Goal: Information Seeking & Learning: Learn about a topic

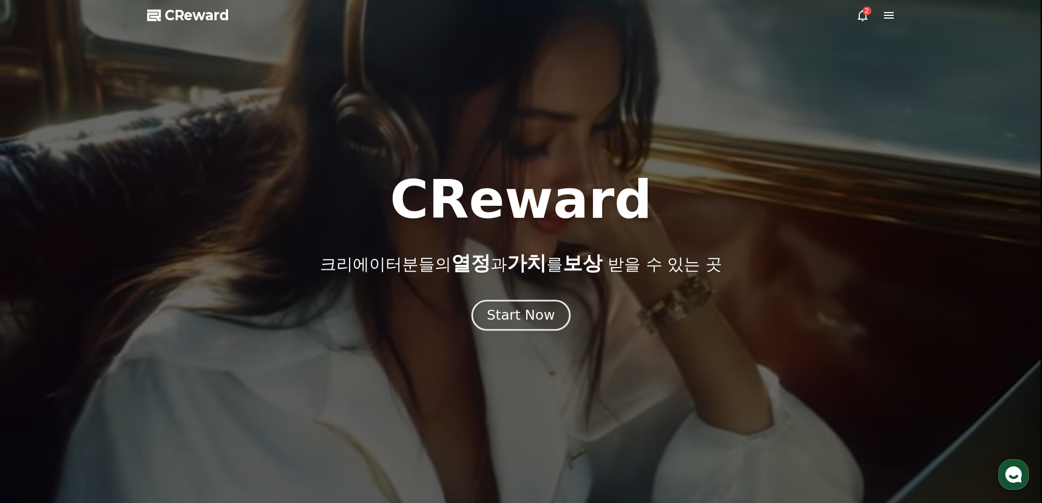
click at [517, 323] on div "Start Now" at bounding box center [521, 315] width 68 height 19
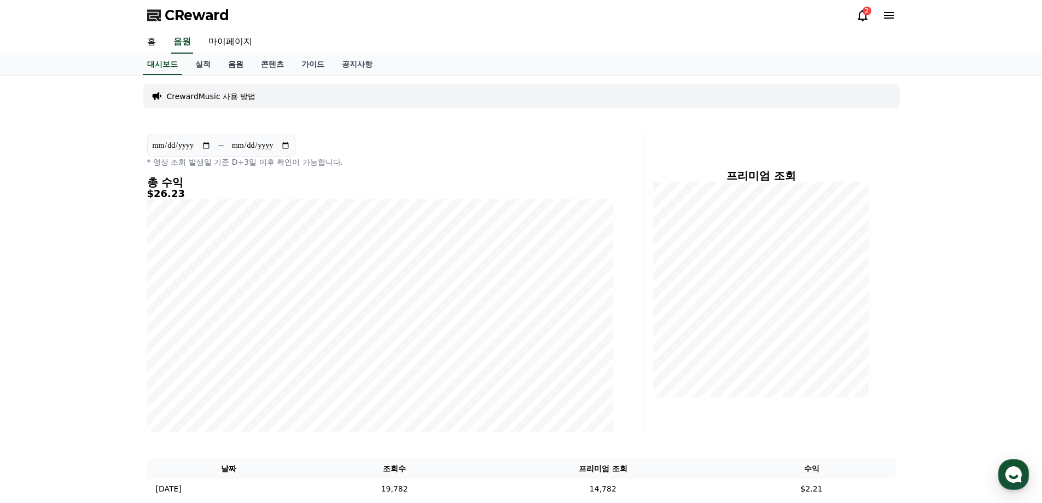
click at [240, 67] on link "음원" at bounding box center [235, 64] width 33 height 21
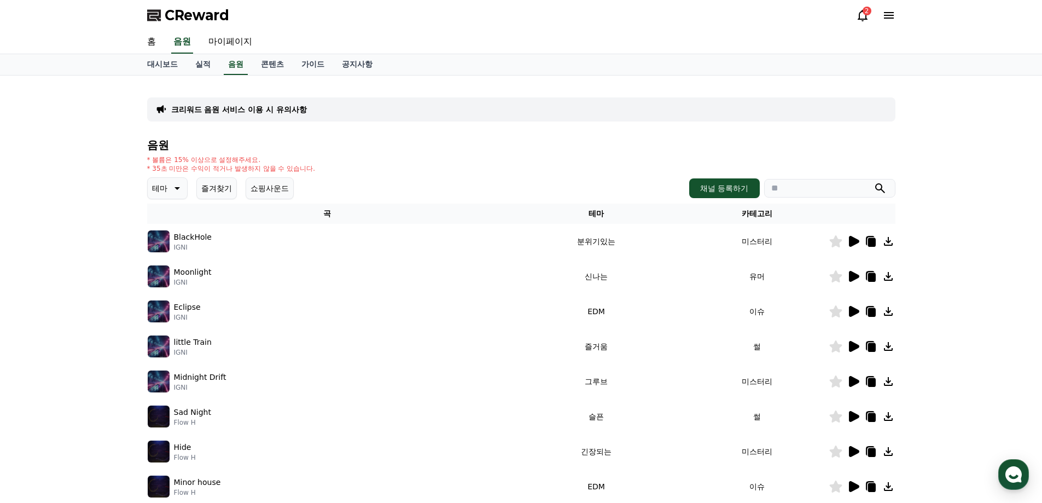
click at [179, 190] on icon at bounding box center [176, 188] width 13 height 13
click at [290, 195] on button "쇼핑사운드" at bounding box center [270, 188] width 48 height 22
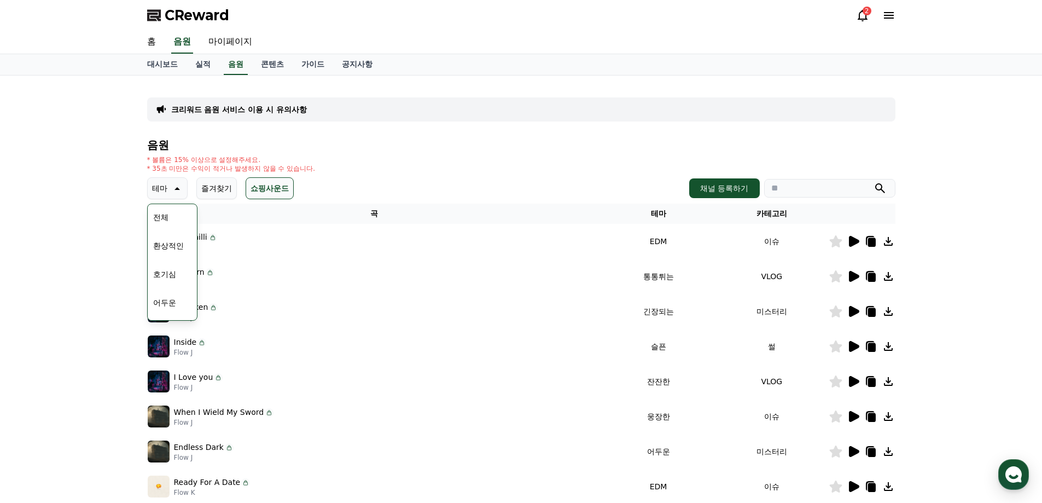
click at [284, 235] on div "Hot chilli Flow J" at bounding box center [375, 241] width 454 height 22
click at [848, 245] on icon at bounding box center [853, 241] width 13 height 13
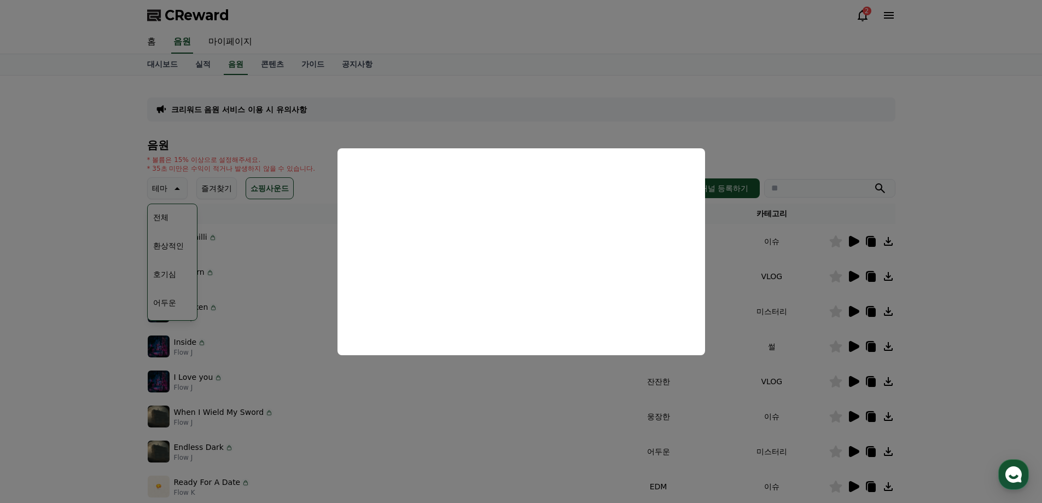
click at [780, 293] on button "close modal" at bounding box center [521, 251] width 1042 height 503
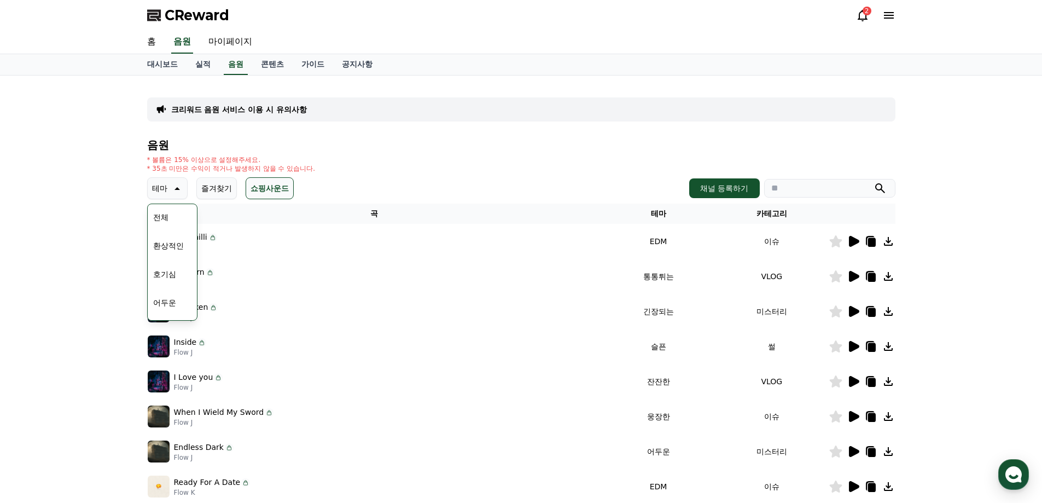
click at [851, 279] on icon at bounding box center [854, 276] width 10 height 11
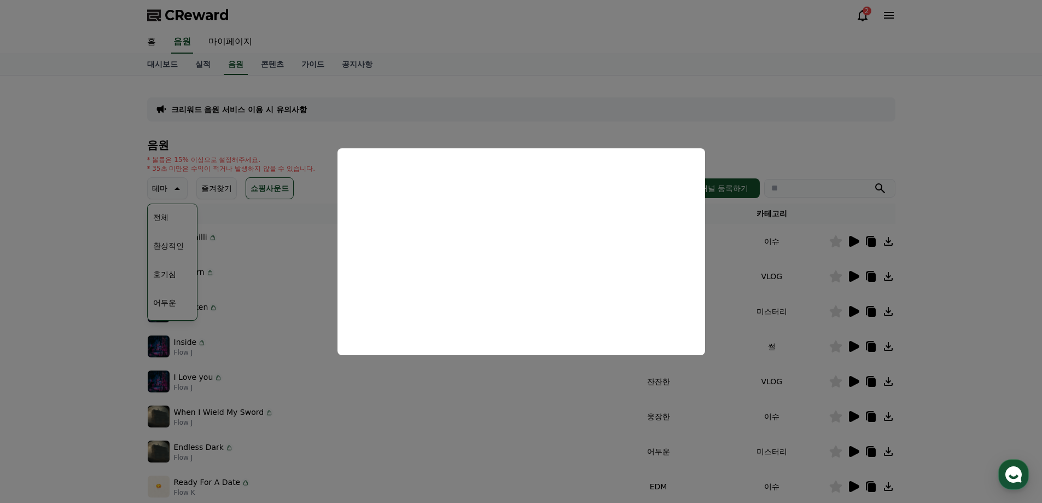
click at [735, 279] on button "close modal" at bounding box center [521, 251] width 1042 height 503
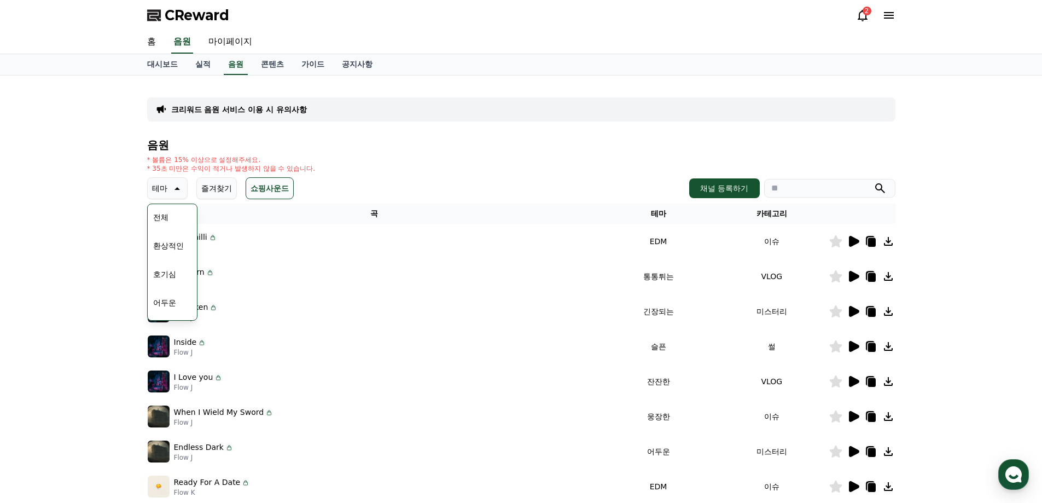
click at [855, 315] on icon at bounding box center [853, 311] width 13 height 13
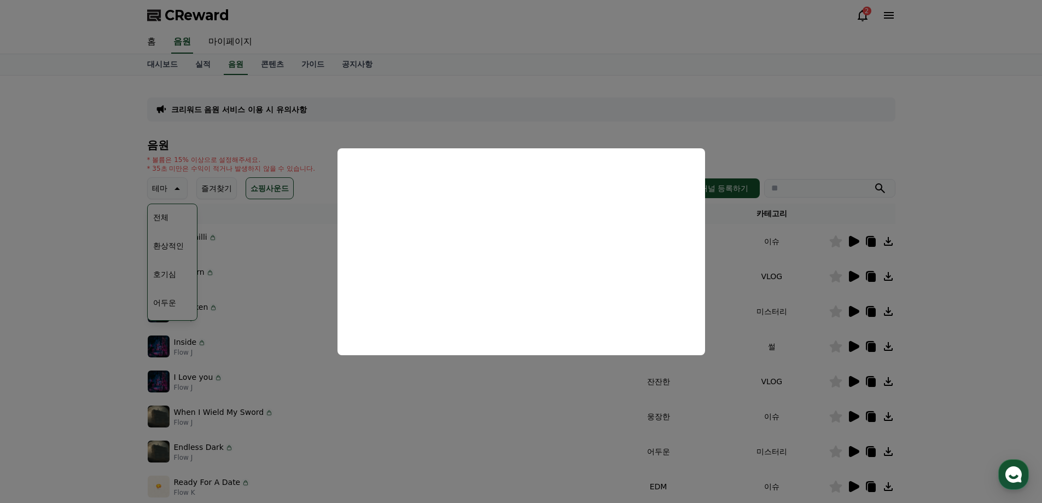
click at [833, 275] on button "close modal" at bounding box center [521, 251] width 1042 height 503
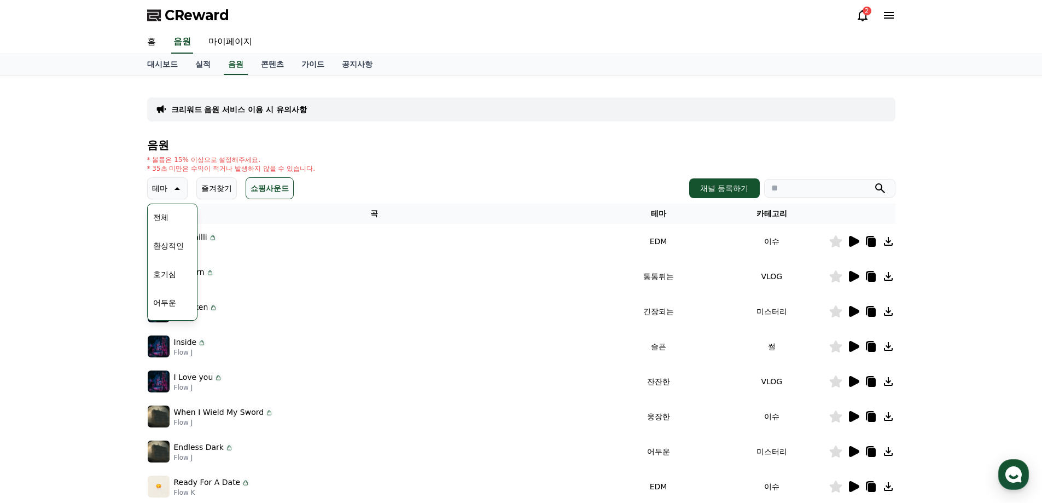
click at [854, 347] on icon at bounding box center [854, 346] width 10 height 11
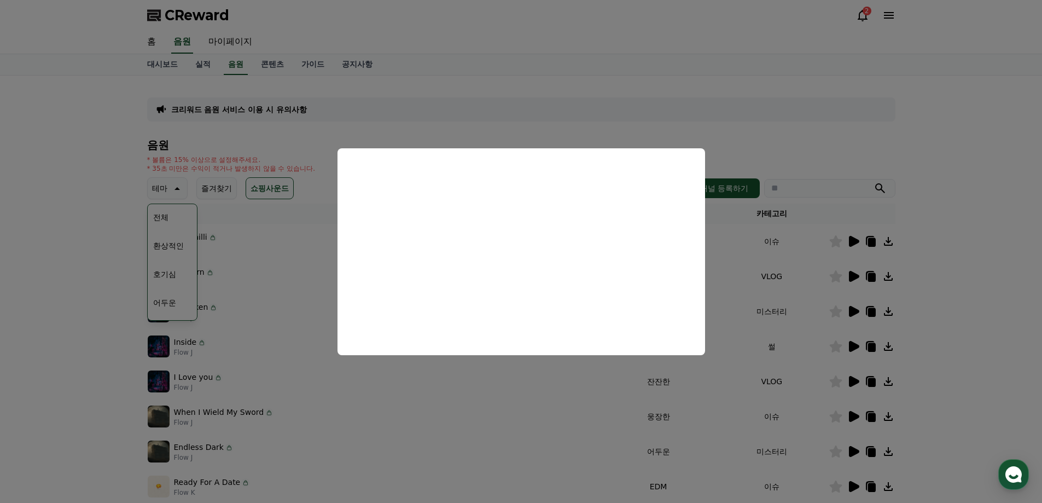
click at [811, 332] on button "close modal" at bounding box center [521, 251] width 1042 height 503
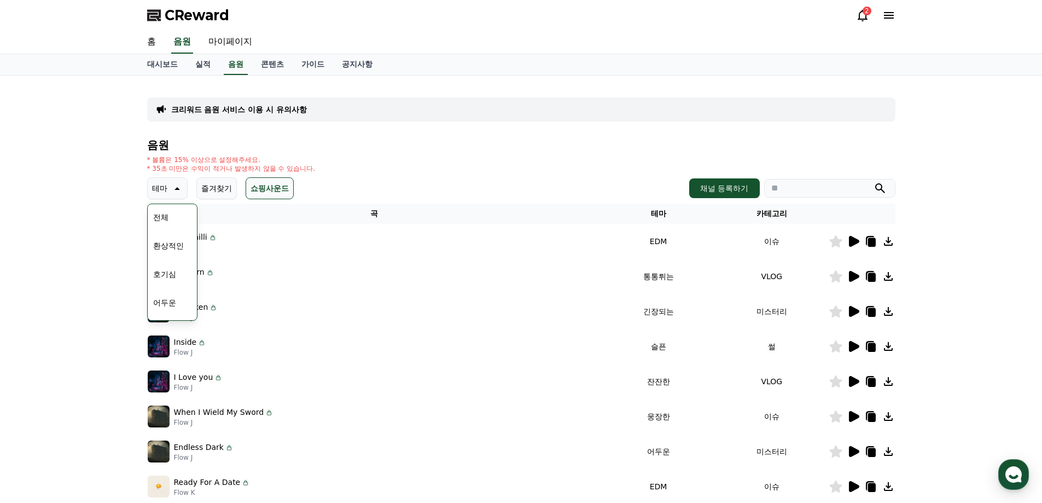
click at [855, 378] on icon at bounding box center [854, 381] width 10 height 11
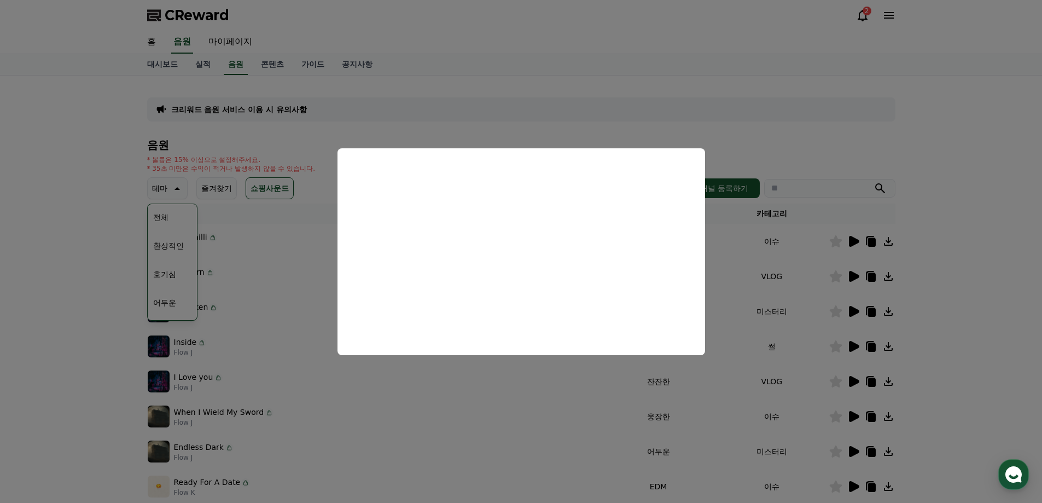
click at [786, 344] on button "close modal" at bounding box center [521, 251] width 1042 height 503
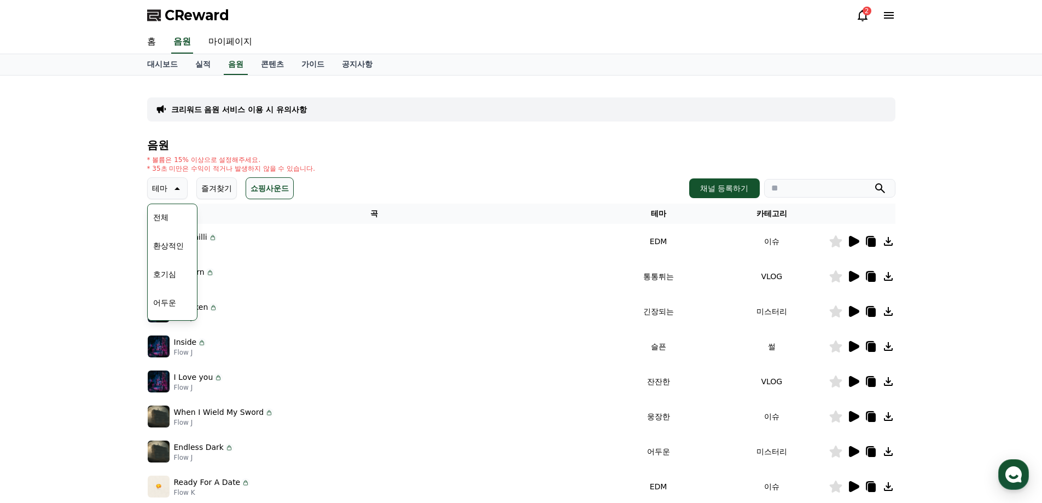
click at [160, 271] on button "호기심" at bounding box center [165, 274] width 32 height 24
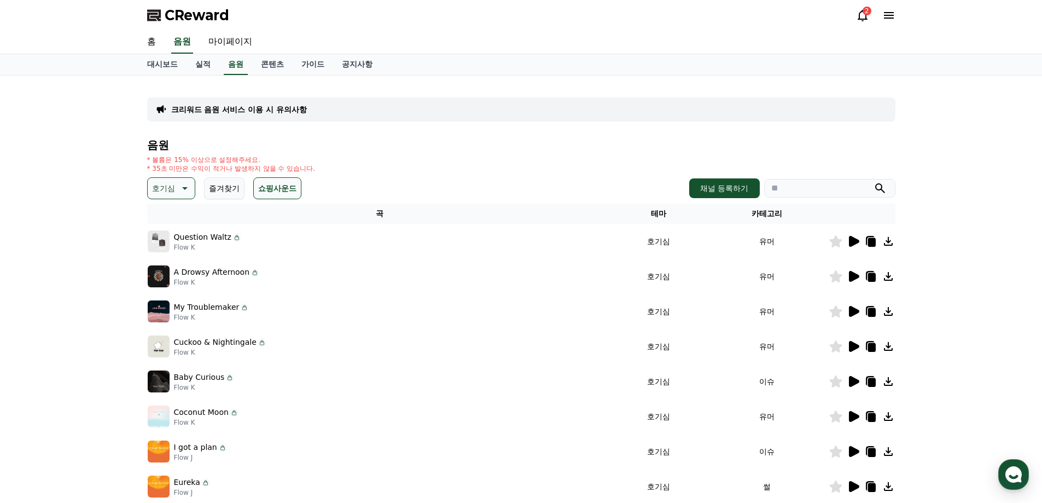
click at [850, 239] on icon at bounding box center [854, 241] width 10 height 11
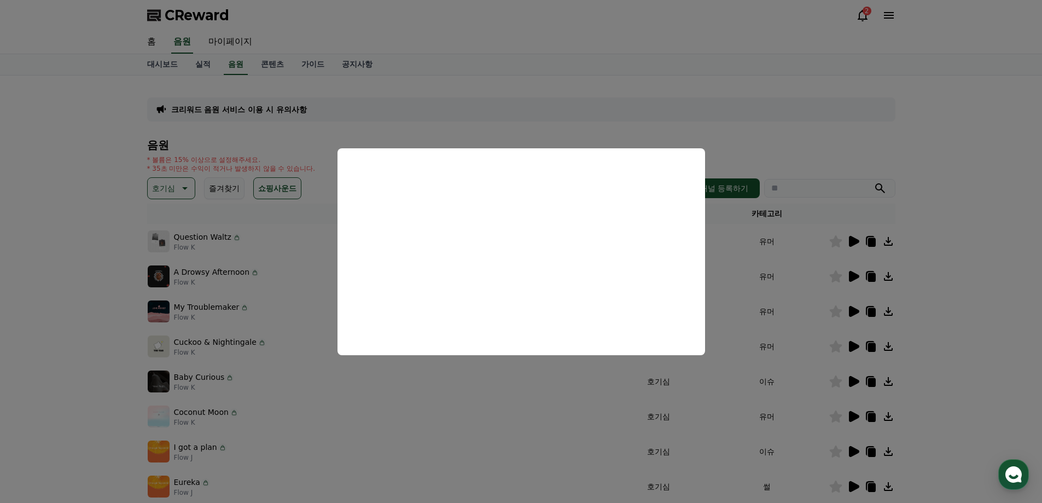
click at [791, 299] on button "close modal" at bounding box center [521, 251] width 1042 height 503
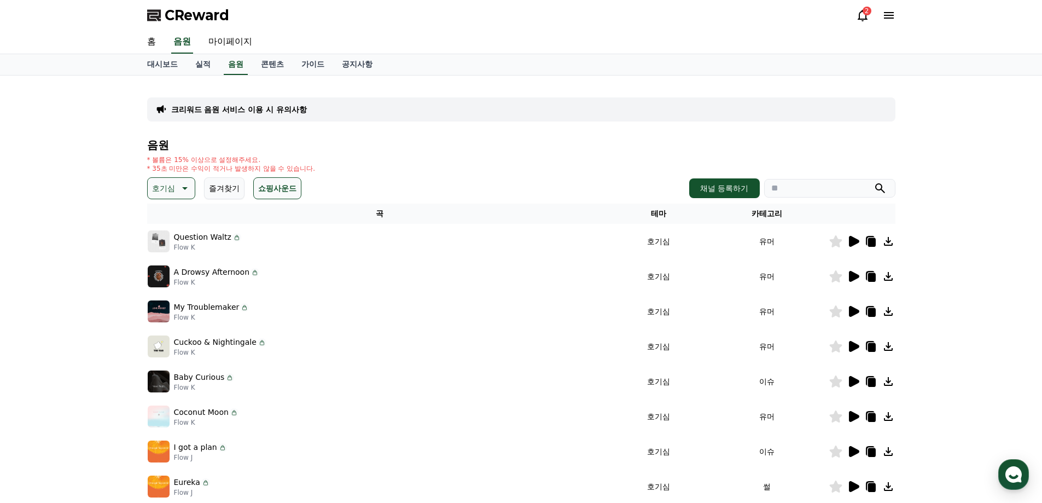
click at [853, 274] on icon at bounding box center [854, 276] width 10 height 11
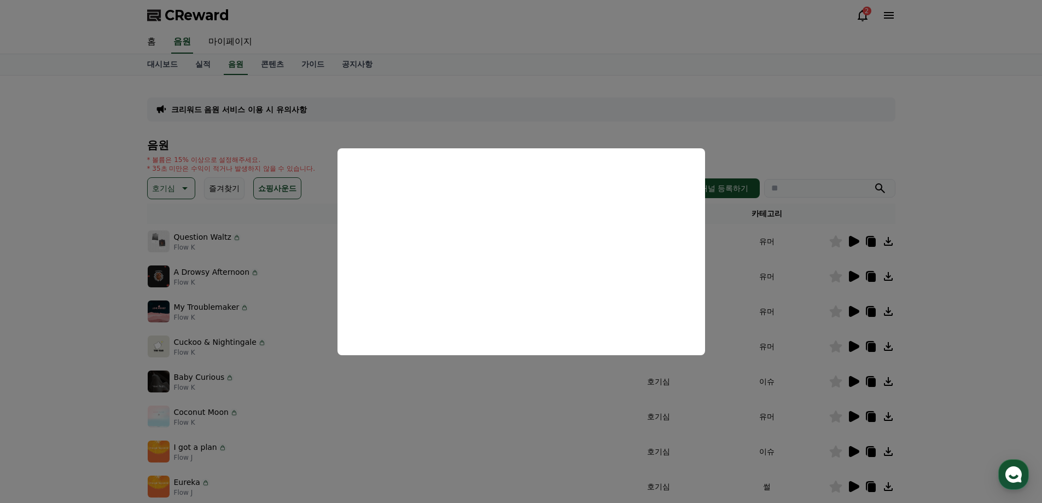
click at [856, 311] on button "close modal" at bounding box center [521, 251] width 1042 height 503
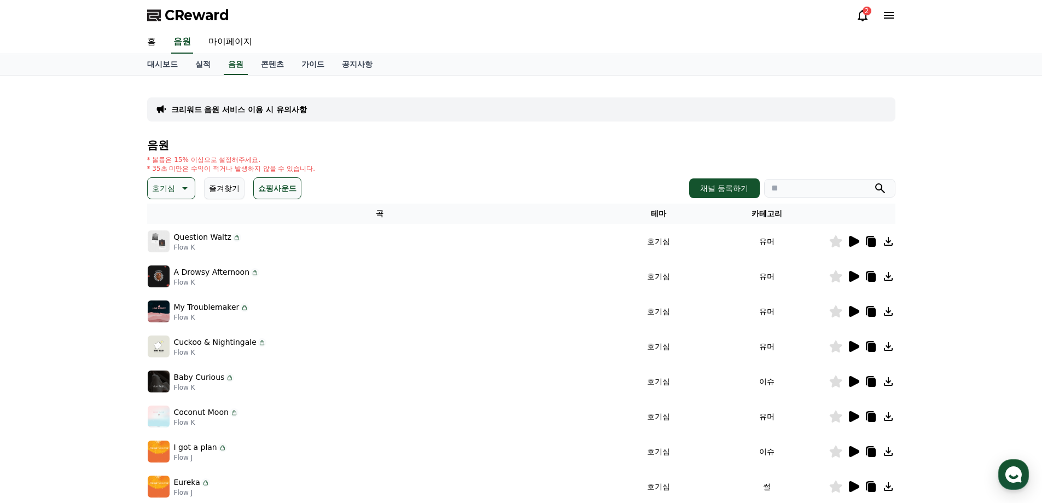
click at [854, 314] on icon at bounding box center [854, 311] width 10 height 11
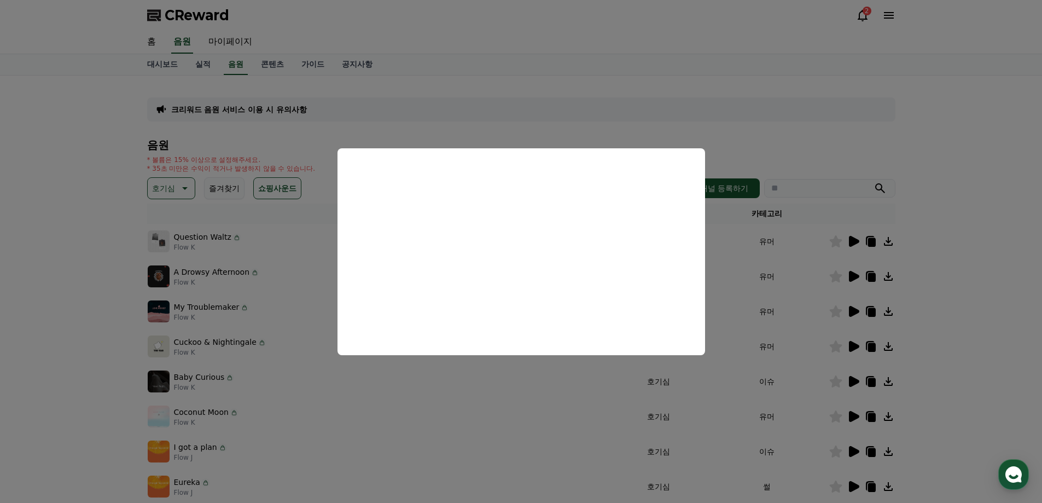
click at [805, 332] on button "close modal" at bounding box center [521, 251] width 1042 height 503
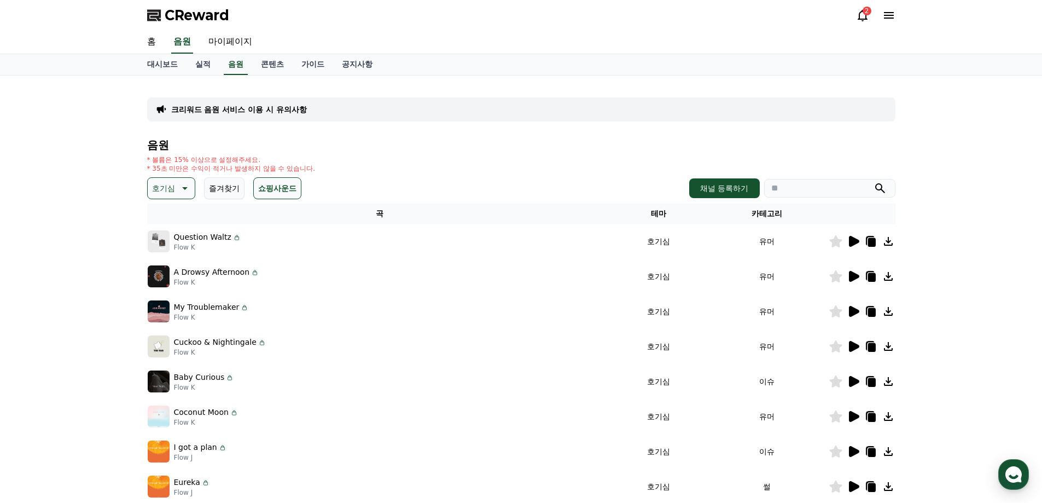
click at [854, 350] on icon at bounding box center [853, 346] width 13 height 13
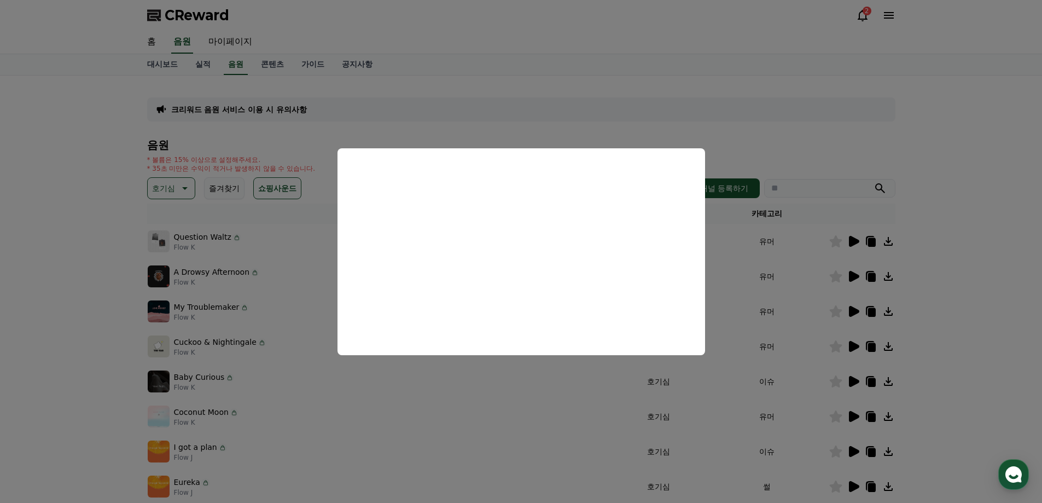
click at [811, 351] on button "close modal" at bounding box center [521, 251] width 1042 height 503
click at [811, 351] on td "유머" at bounding box center [767, 346] width 123 height 35
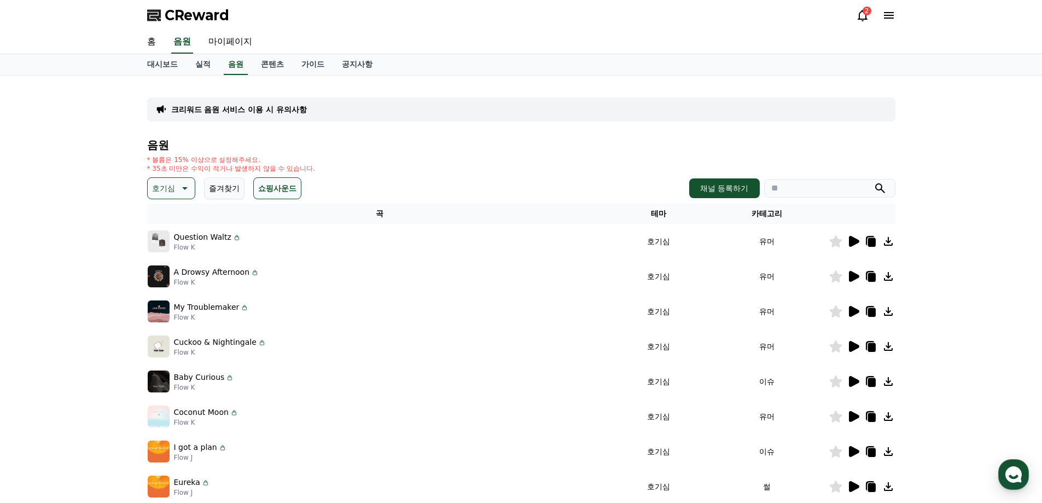
click at [855, 380] on icon at bounding box center [854, 381] width 10 height 11
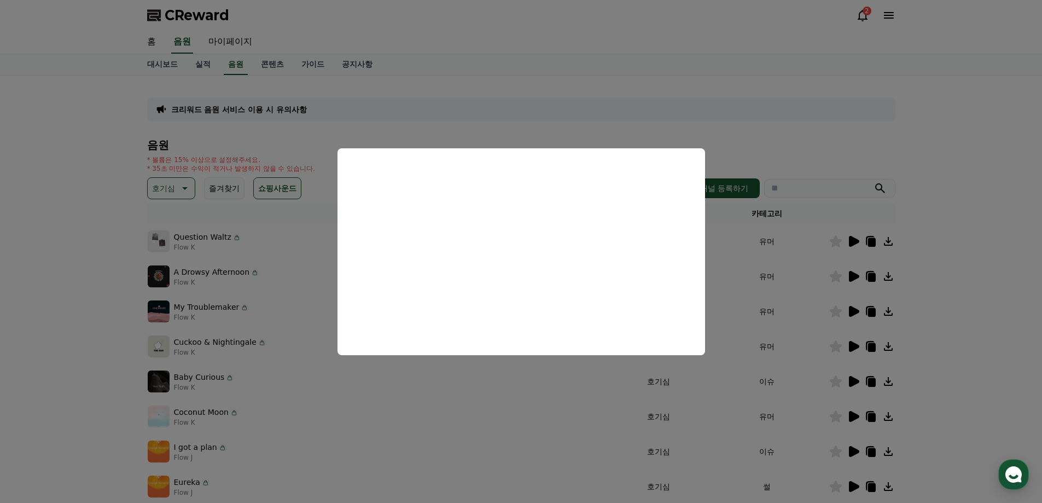
click at [778, 421] on button "close modal" at bounding box center [521, 251] width 1042 height 503
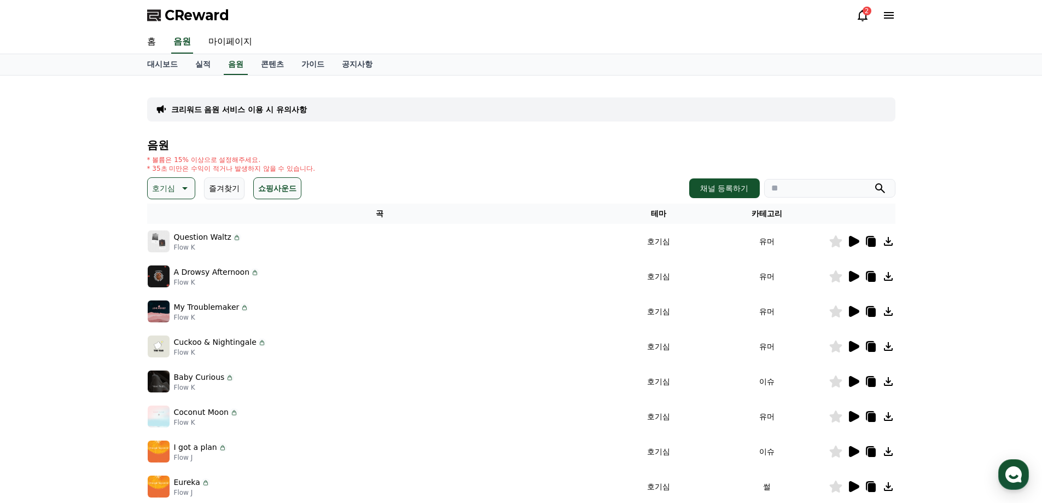
click at [853, 416] on icon at bounding box center [854, 416] width 10 height 11
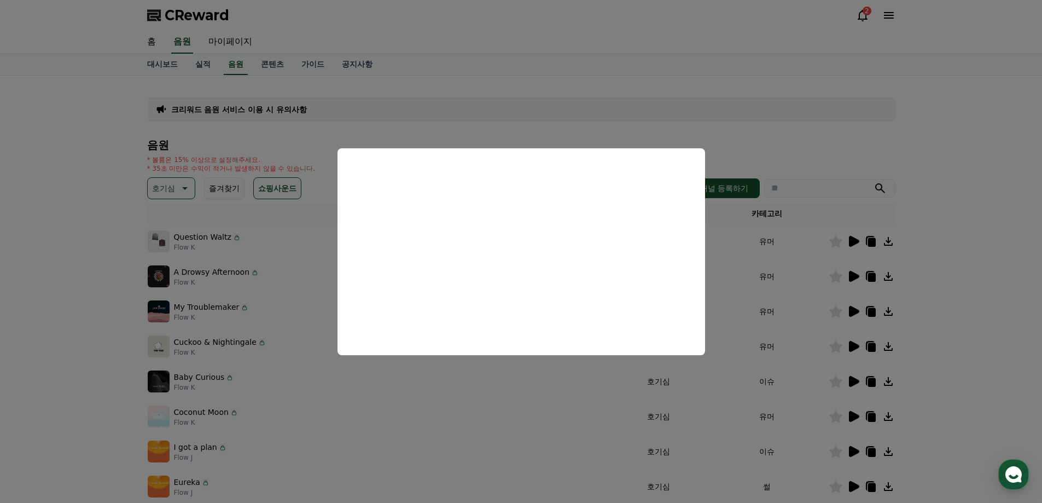
click at [607, 398] on button "close modal" at bounding box center [521, 251] width 1042 height 503
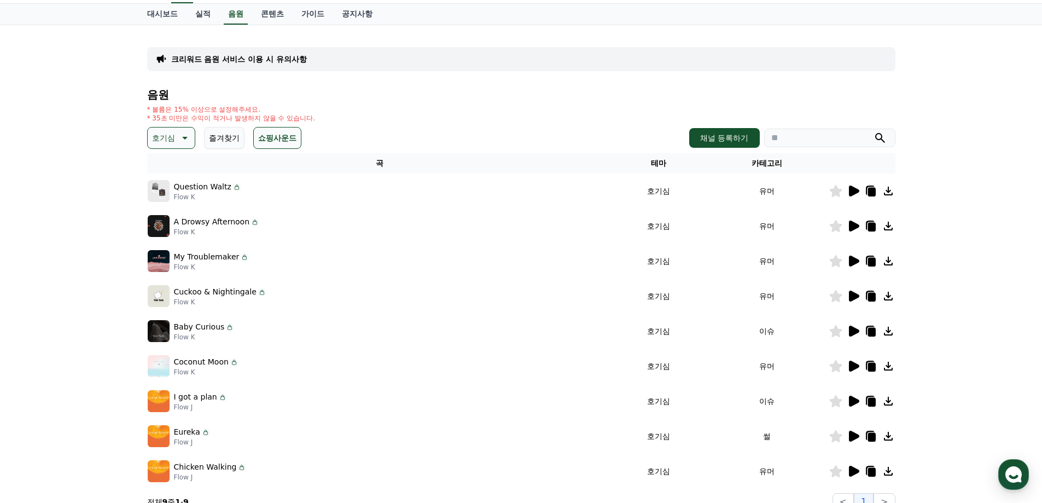
scroll to position [55, 0]
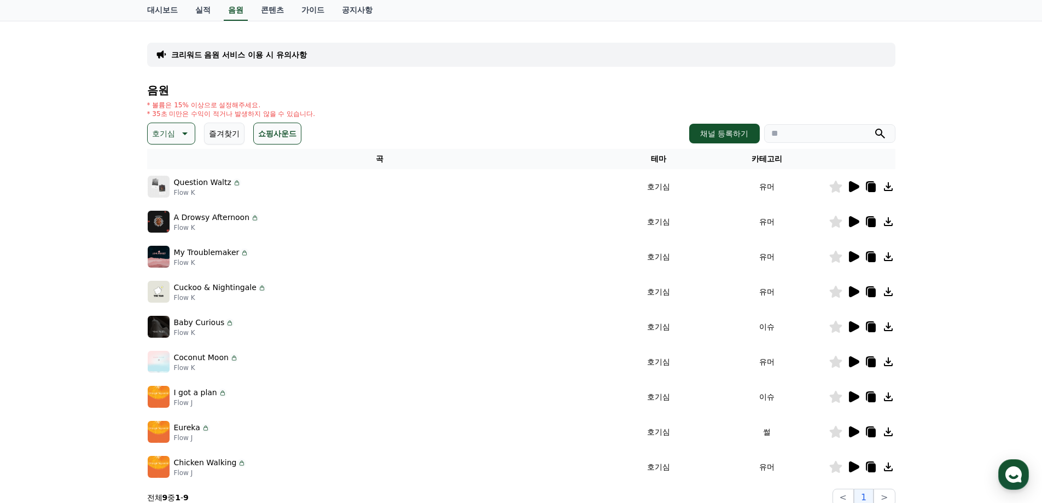
click at [852, 396] on icon at bounding box center [854, 396] width 10 height 11
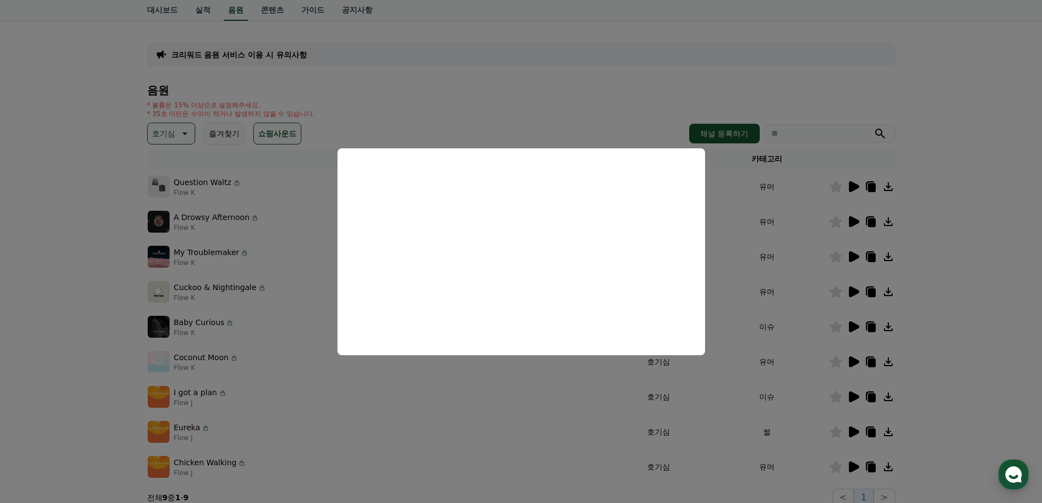
click at [824, 218] on button "close modal" at bounding box center [521, 251] width 1042 height 503
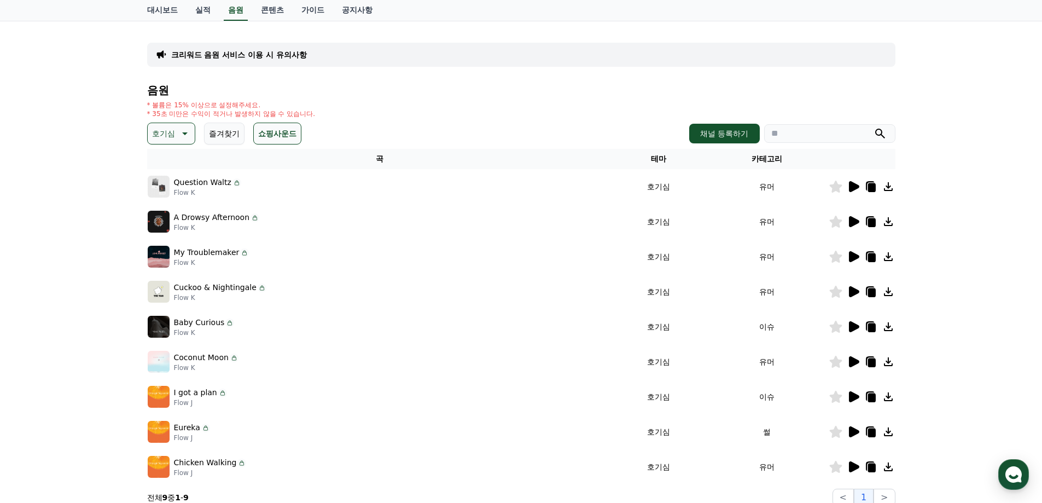
click at [853, 432] on icon at bounding box center [854, 431] width 10 height 11
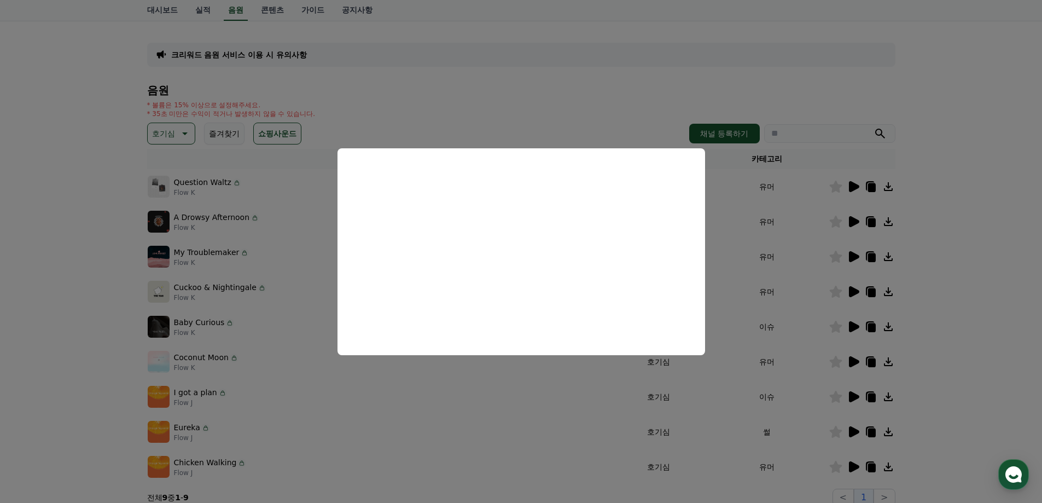
click at [740, 204] on button "close modal" at bounding box center [521, 251] width 1042 height 503
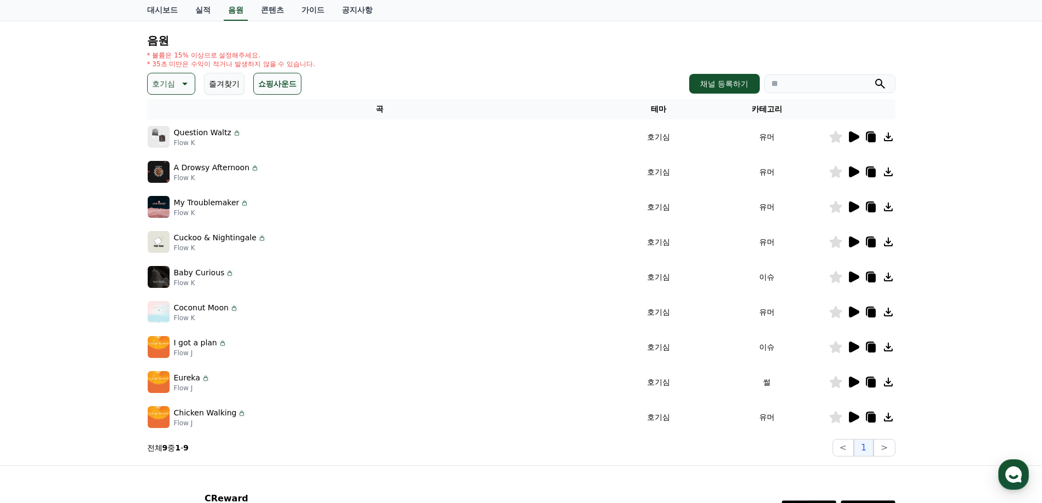
scroll to position [109, 0]
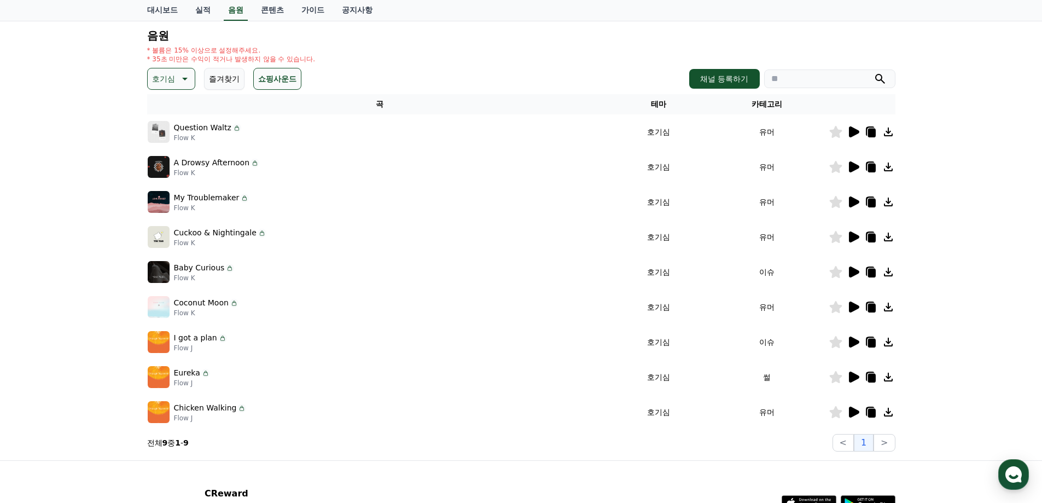
click at [855, 412] on icon at bounding box center [854, 412] width 10 height 11
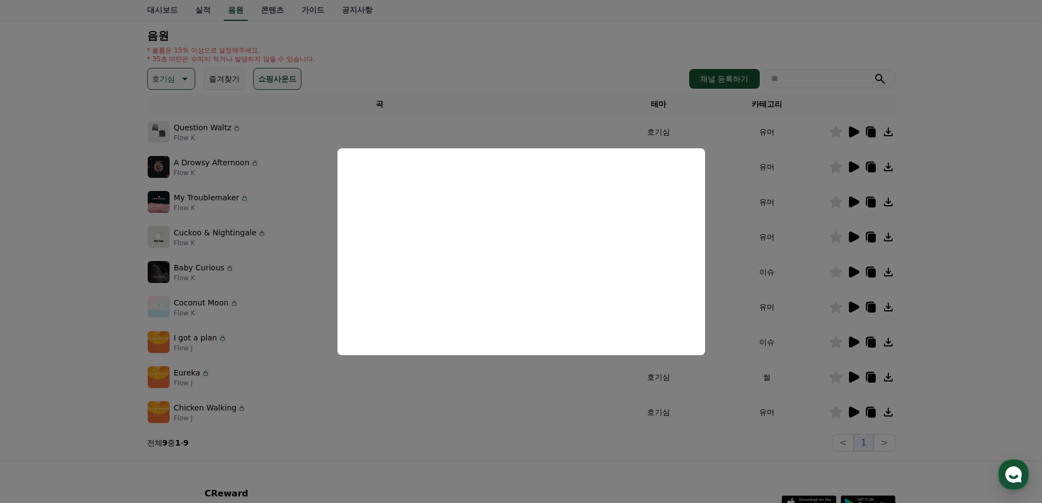
click at [632, 388] on button "close modal" at bounding box center [521, 251] width 1042 height 503
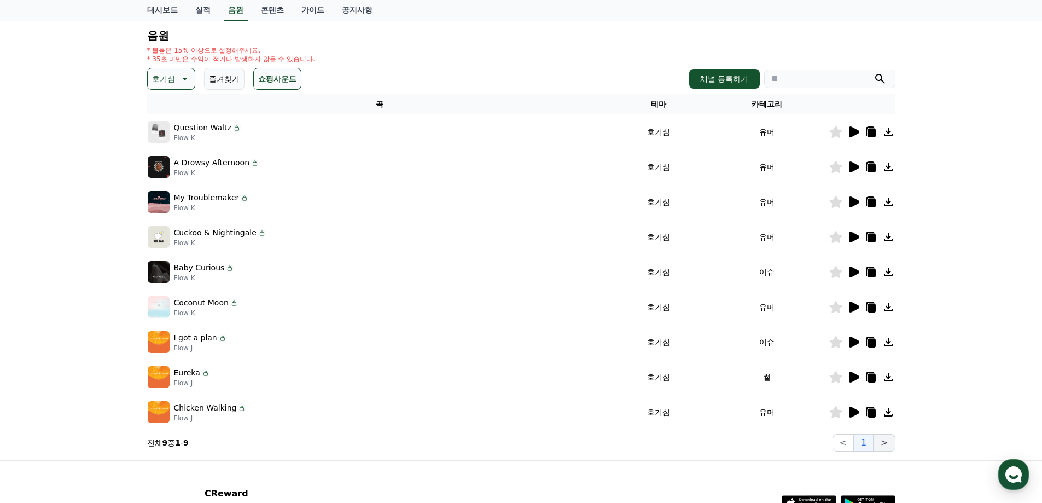
click at [884, 445] on button ">" at bounding box center [884, 443] width 21 height 18
click at [182, 76] on icon at bounding box center [183, 78] width 13 height 13
click at [169, 96] on button "그루브" at bounding box center [165, 95] width 32 height 24
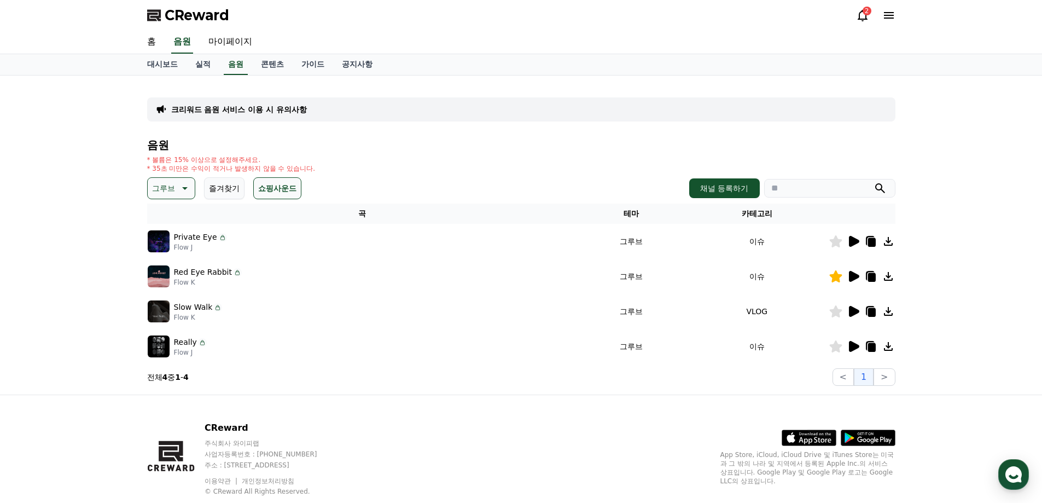
click at [851, 243] on icon at bounding box center [854, 241] width 10 height 11
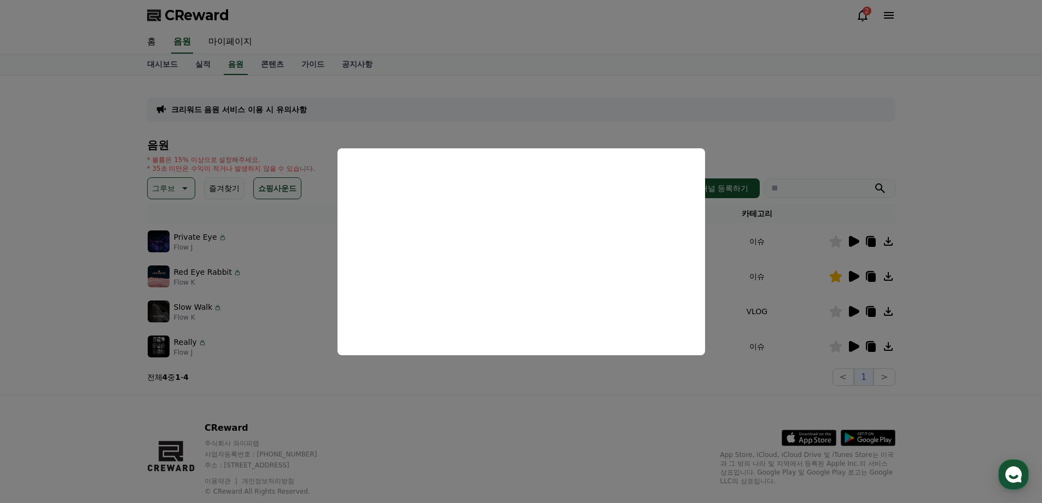
click at [844, 219] on button "close modal" at bounding box center [521, 251] width 1042 height 503
click at [851, 275] on icon at bounding box center [854, 276] width 10 height 11
click at [769, 300] on button "close modal" at bounding box center [521, 251] width 1042 height 503
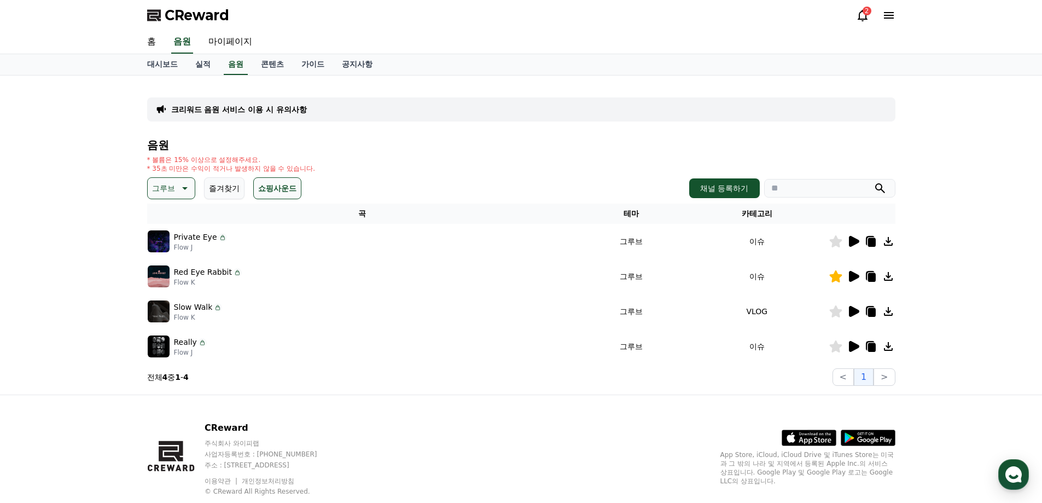
click at [178, 186] on icon at bounding box center [183, 188] width 13 height 13
click at [164, 222] on button "밝은" at bounding box center [161, 222] width 24 height 24
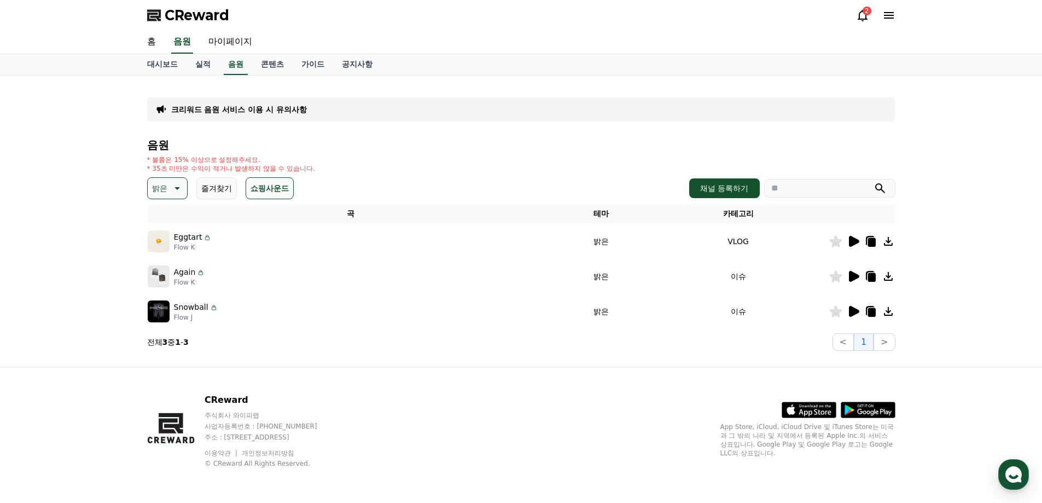
click at [855, 242] on icon at bounding box center [854, 241] width 10 height 11
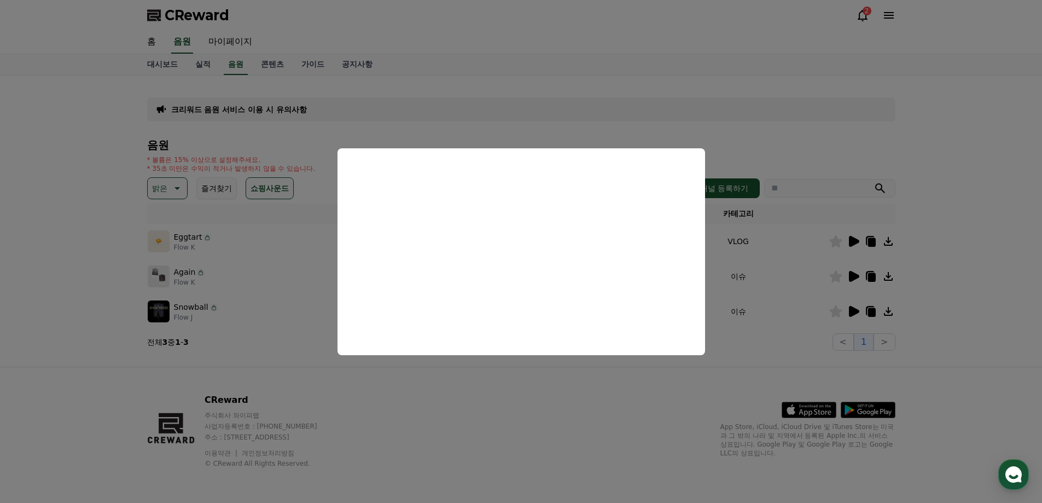
click at [857, 285] on button "close modal" at bounding box center [521, 251] width 1042 height 503
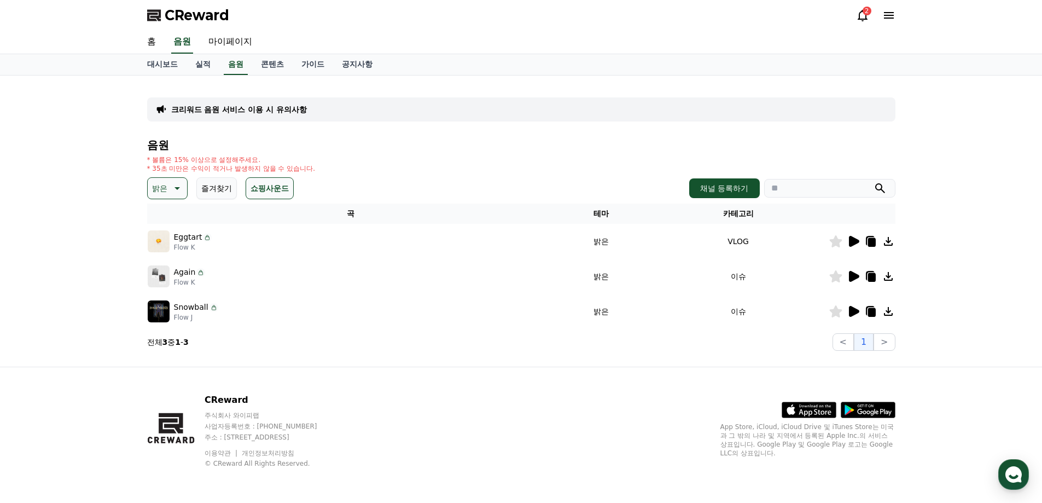
click at [855, 275] on icon at bounding box center [854, 276] width 10 height 11
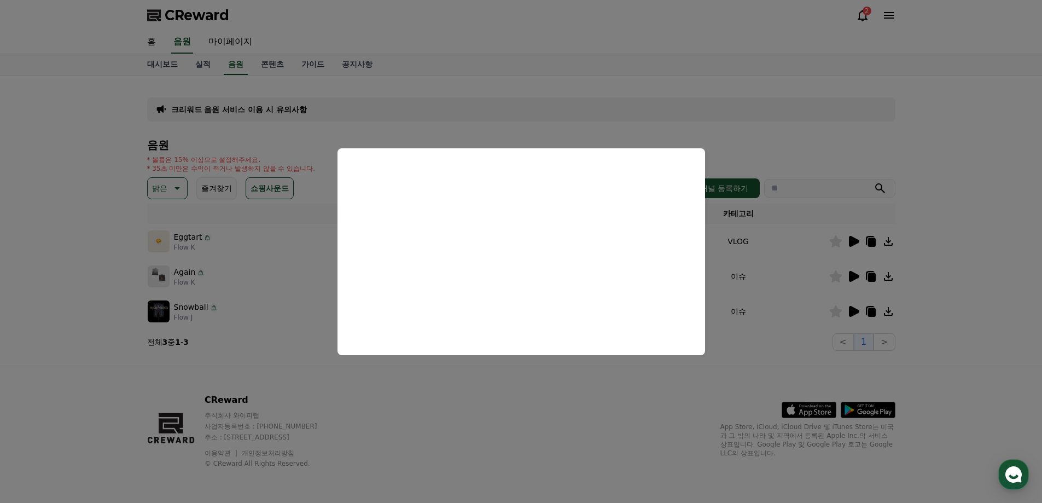
click at [855, 312] on button "close modal" at bounding box center [521, 251] width 1042 height 503
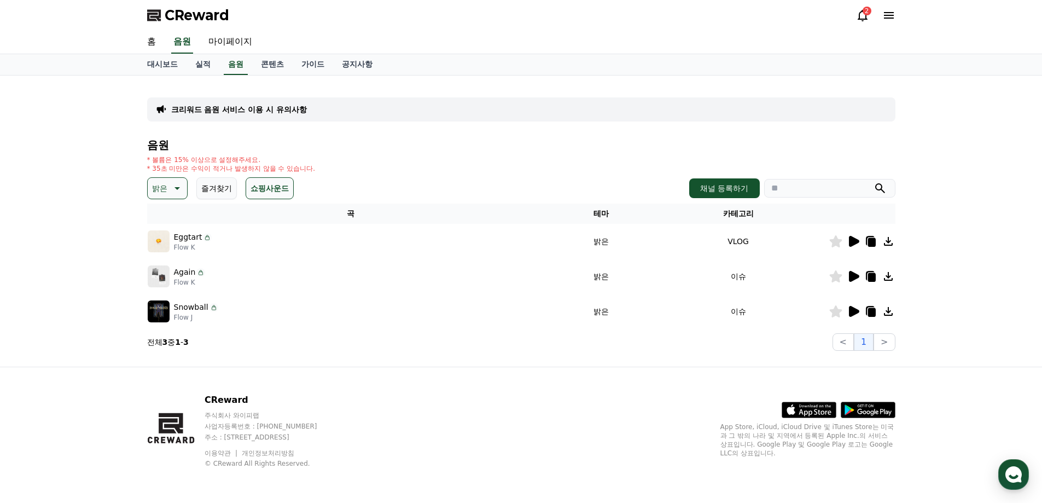
click at [854, 312] on icon at bounding box center [854, 311] width 10 height 11
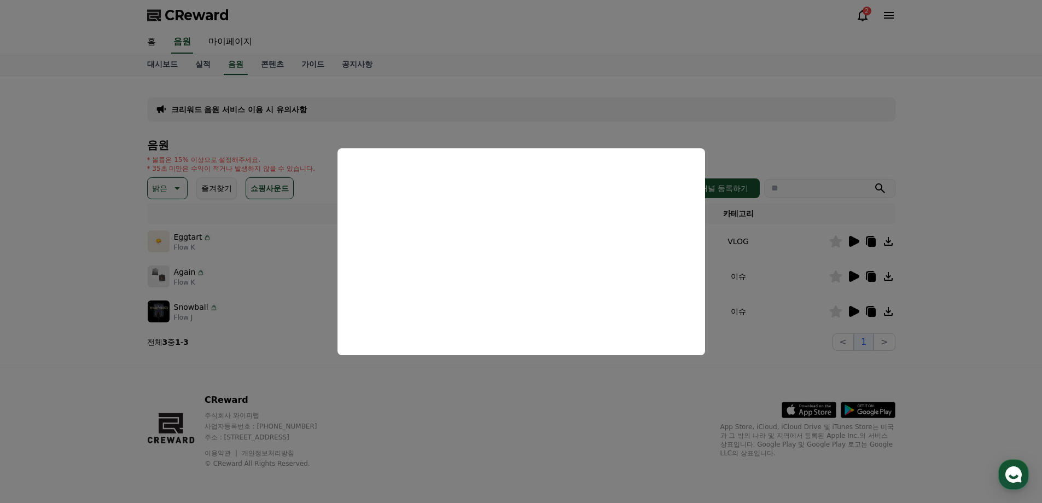
drag, startPoint x: 475, startPoint y: 408, endPoint x: 402, endPoint y: 353, distance: 90.7
click at [475, 407] on button "close modal" at bounding box center [521, 251] width 1042 height 503
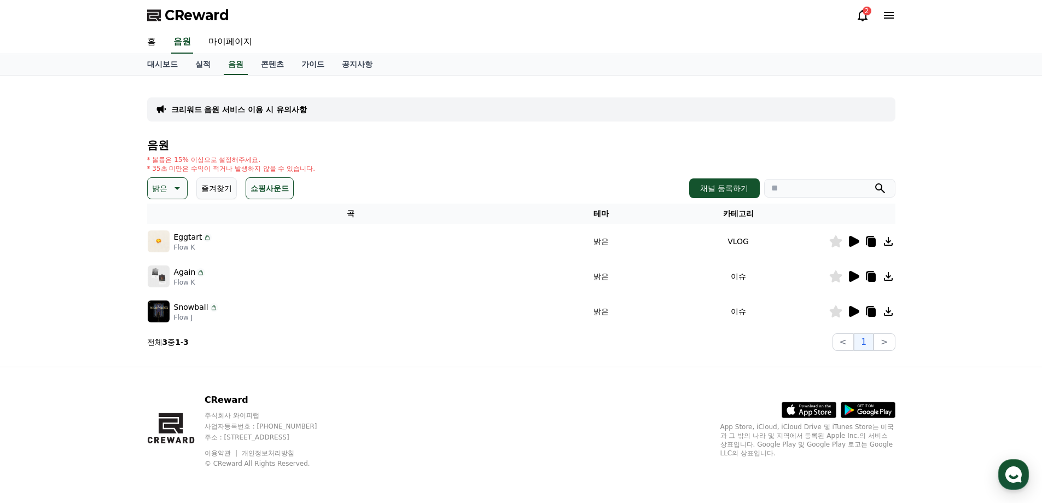
click at [179, 187] on icon at bounding box center [177, 188] width 5 height 3
click at [172, 304] on button "통통튀는" at bounding box center [168, 305] width 39 height 24
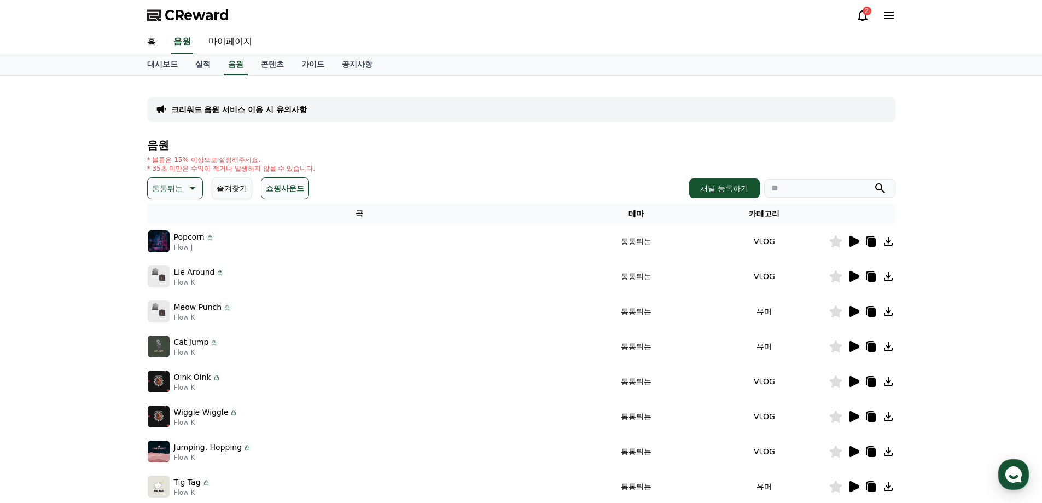
click at [850, 239] on icon at bounding box center [854, 241] width 10 height 11
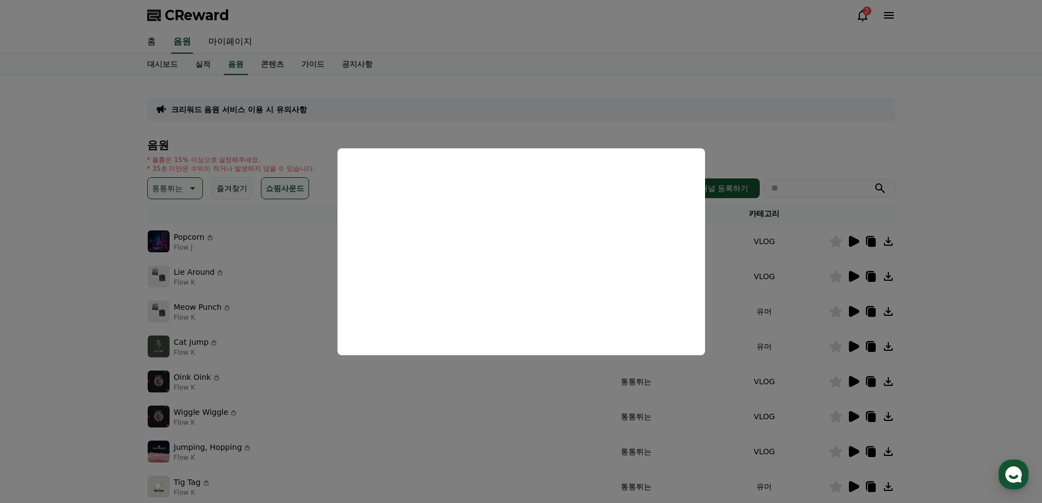
click at [834, 302] on button "close modal" at bounding box center [521, 251] width 1042 height 503
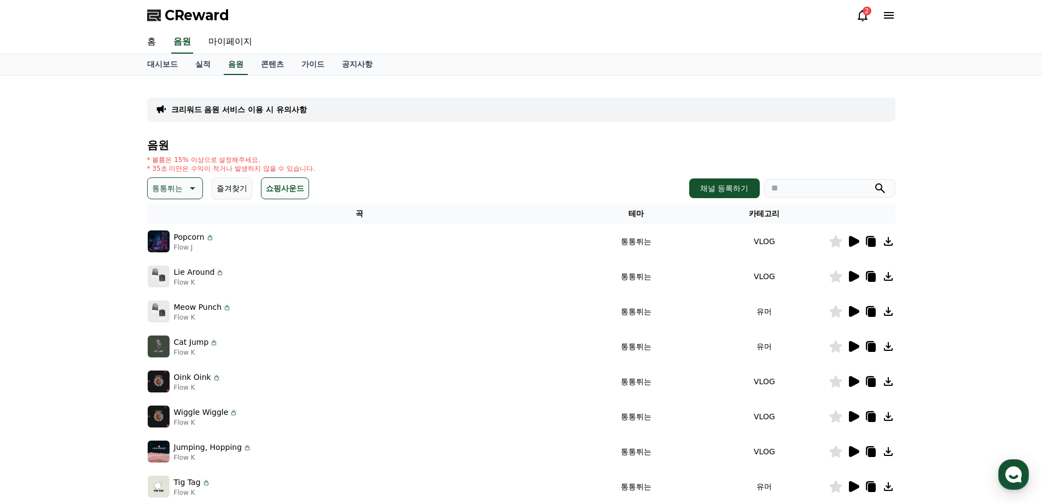
click at [855, 277] on icon at bounding box center [854, 276] width 10 height 11
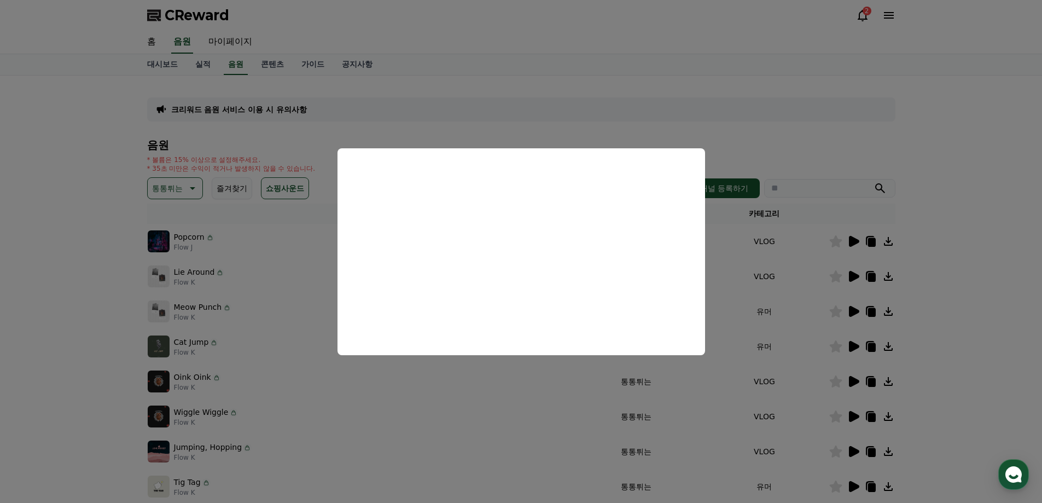
click at [851, 315] on button "close modal" at bounding box center [521, 251] width 1042 height 503
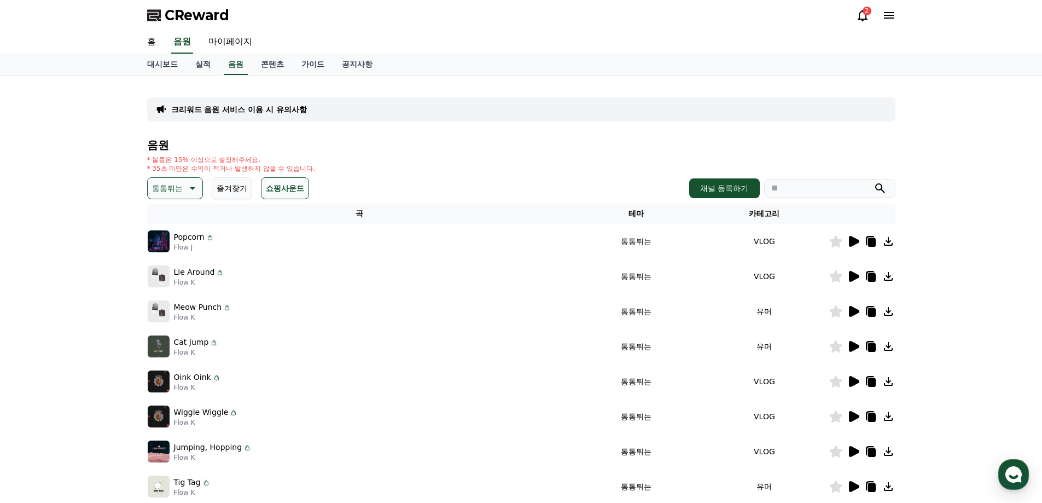
click at [852, 309] on icon at bounding box center [854, 311] width 10 height 11
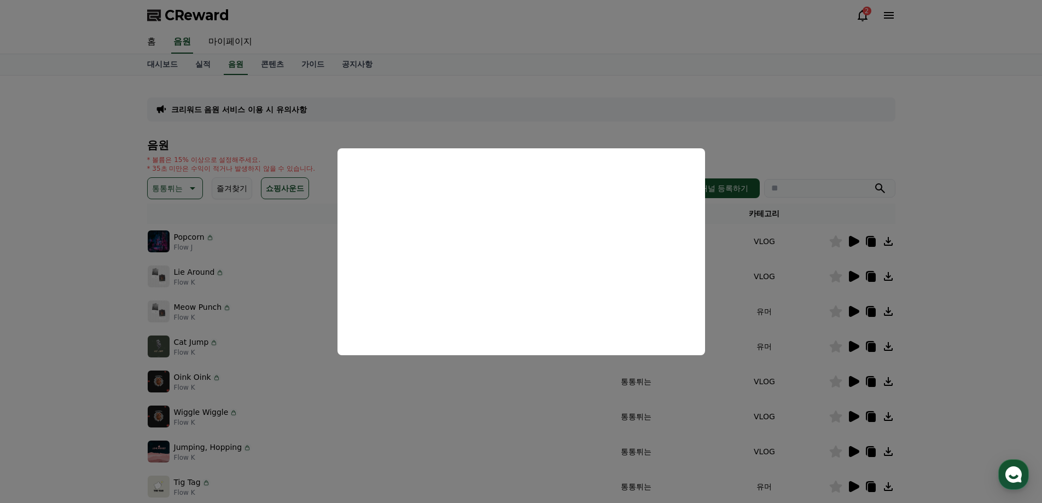
click at [781, 310] on button "close modal" at bounding box center [521, 251] width 1042 height 503
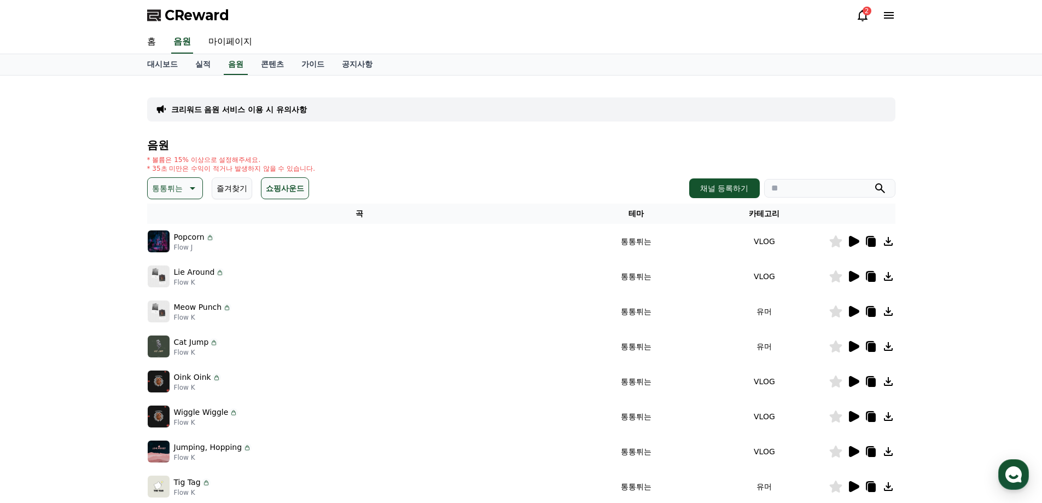
click at [853, 347] on icon at bounding box center [854, 346] width 10 height 11
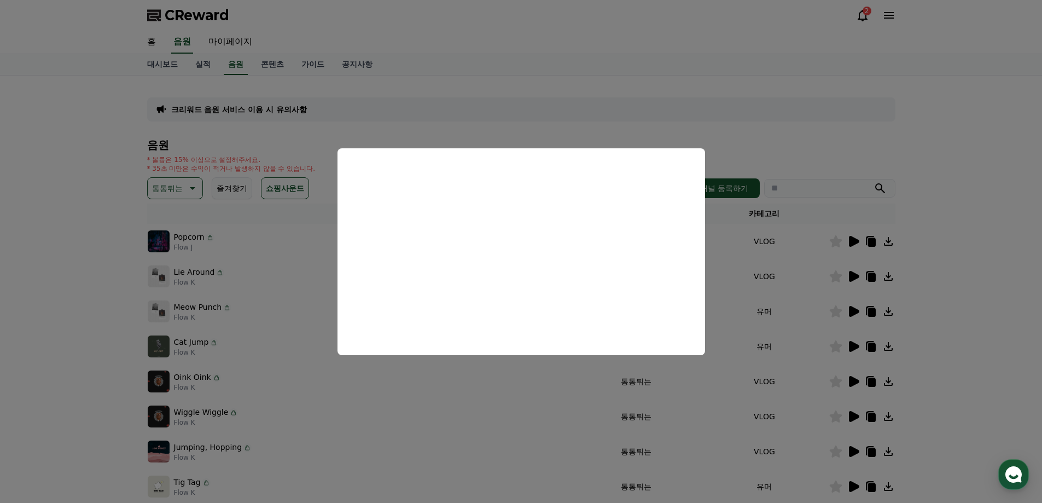
drag, startPoint x: 849, startPoint y: 373, endPoint x: 860, endPoint y: 375, distance: 11.8
click at [849, 373] on button "close modal" at bounding box center [521, 251] width 1042 height 503
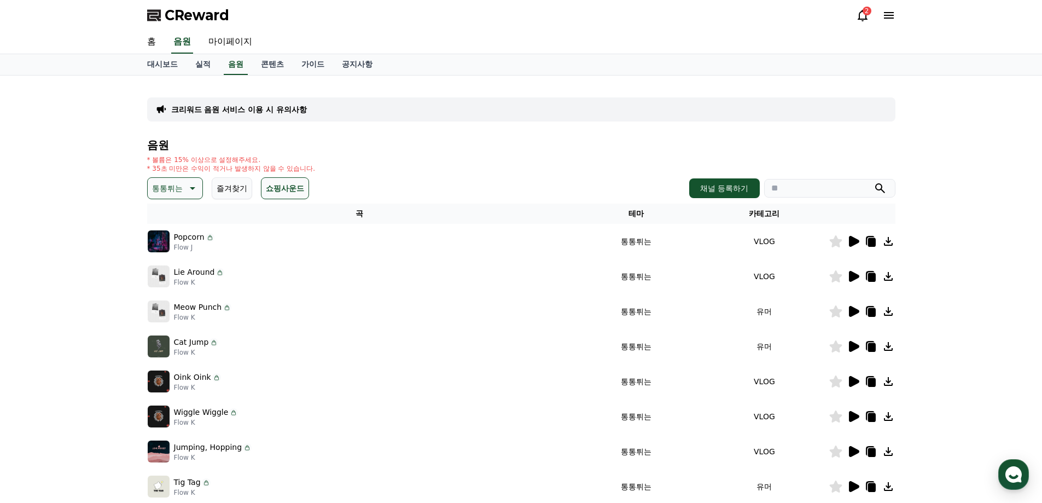
click at [854, 384] on icon at bounding box center [854, 381] width 10 height 11
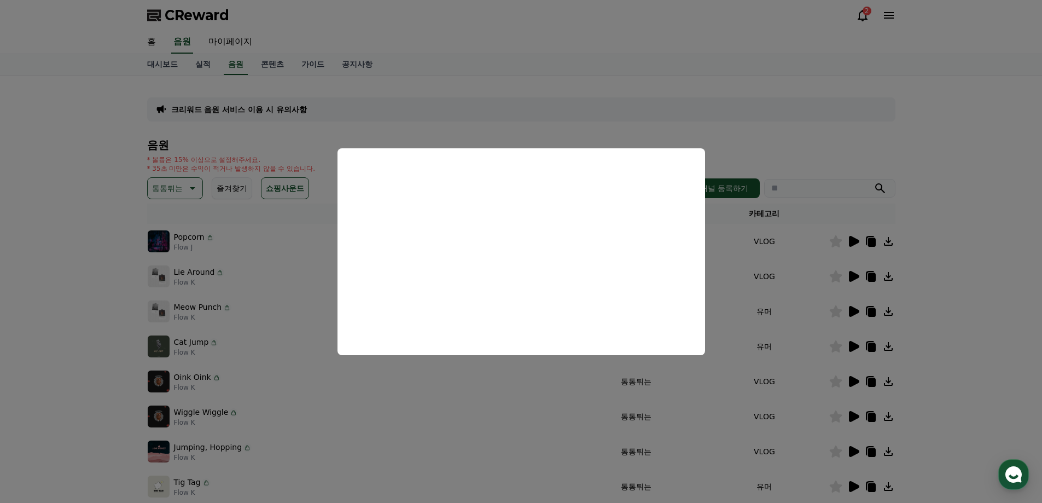
click at [854, 419] on button "close modal" at bounding box center [521, 251] width 1042 height 503
click at [854, 418] on icon at bounding box center [854, 416] width 10 height 11
click at [857, 402] on button "close modal" at bounding box center [521, 251] width 1042 height 503
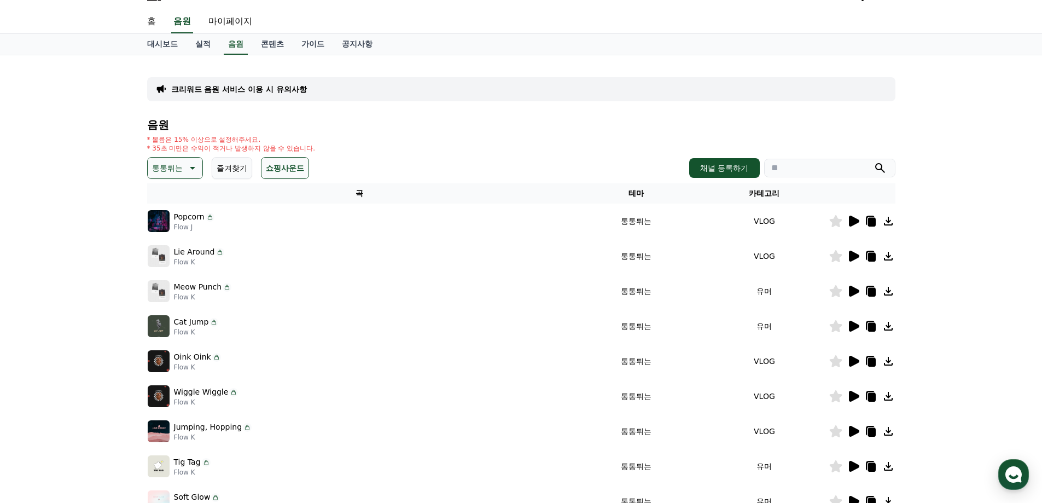
scroll to position [55, 0]
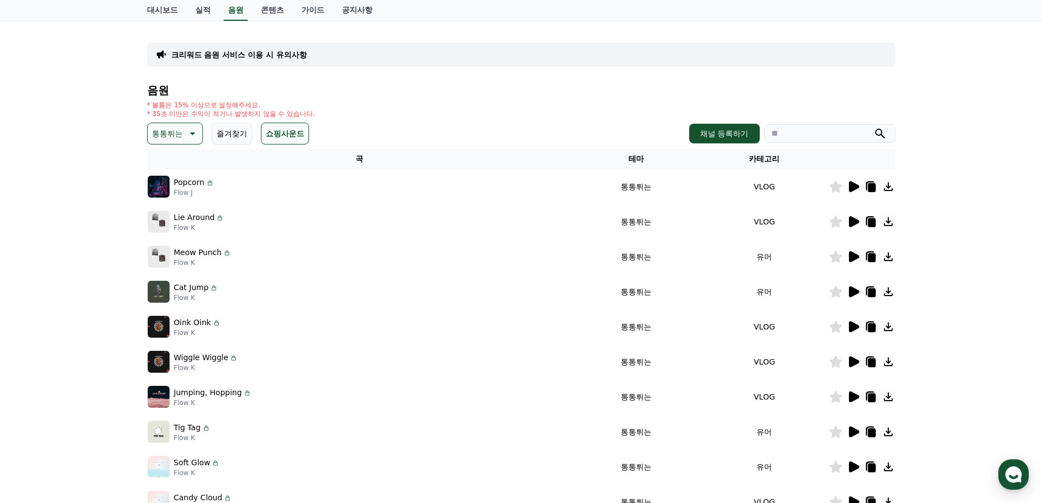
click at [853, 398] on icon at bounding box center [854, 396] width 10 height 11
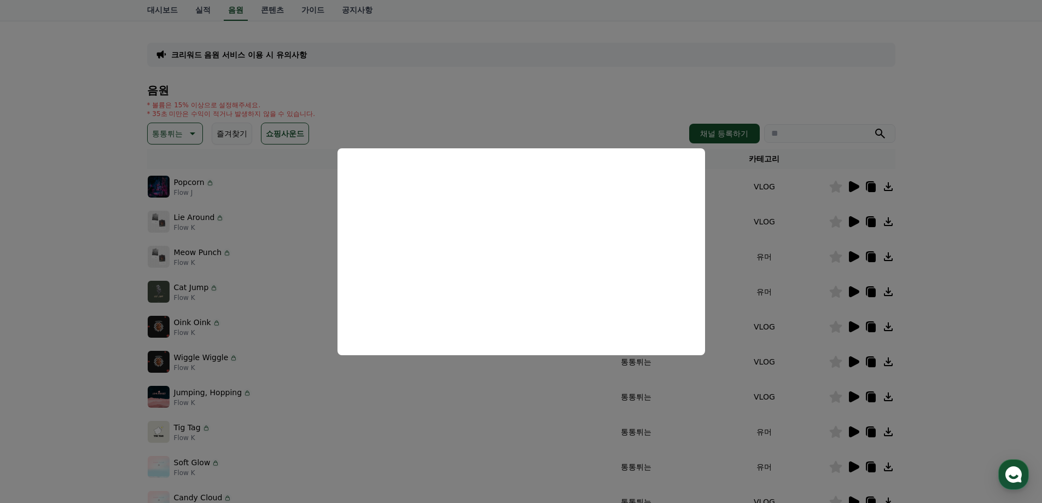
click at [855, 432] on button "close modal" at bounding box center [521, 251] width 1042 height 503
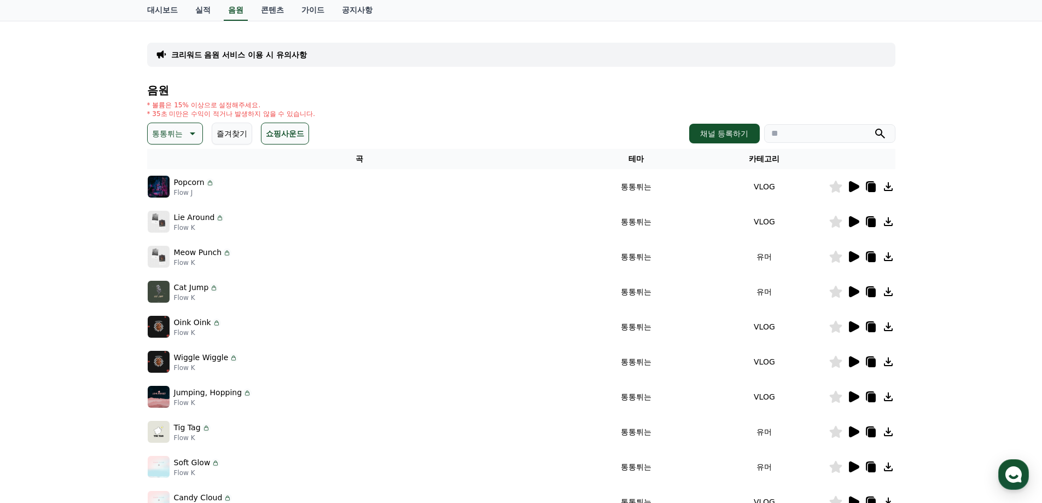
click at [855, 432] on icon at bounding box center [854, 431] width 10 height 11
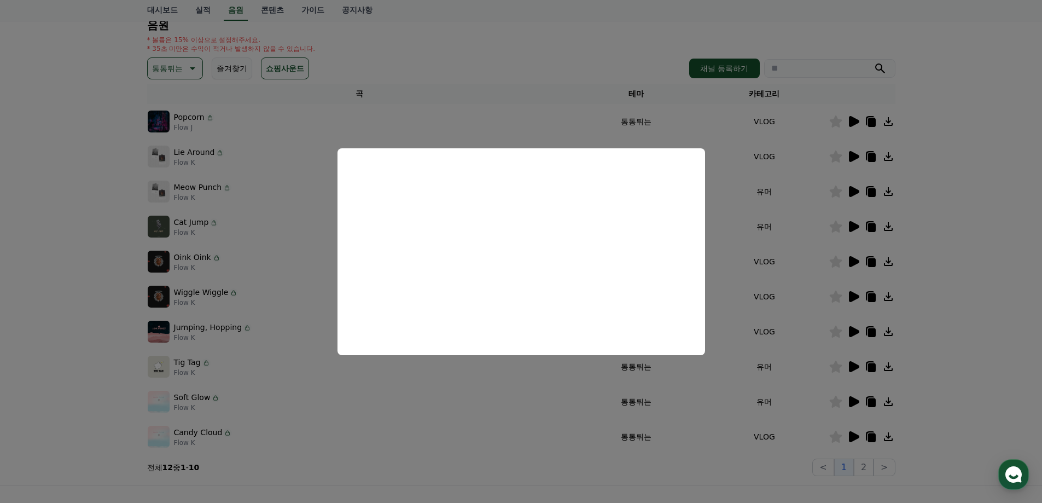
scroll to position [164, 0]
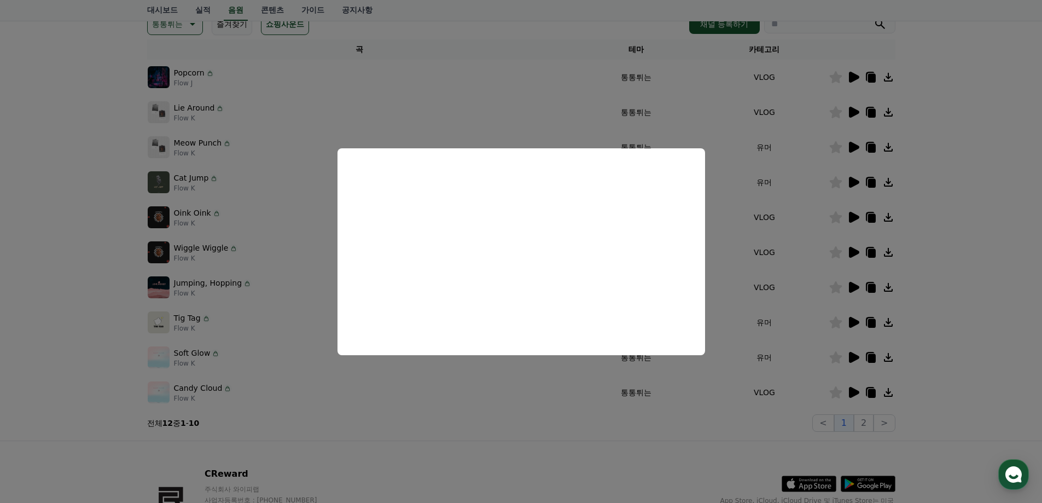
click at [816, 350] on button "close modal" at bounding box center [521, 251] width 1042 height 503
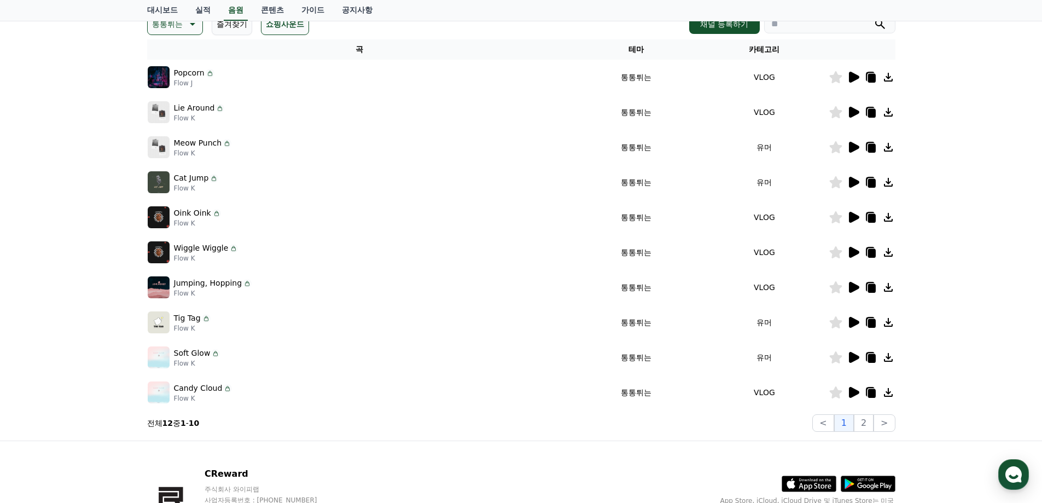
click at [852, 357] on icon at bounding box center [854, 357] width 10 height 11
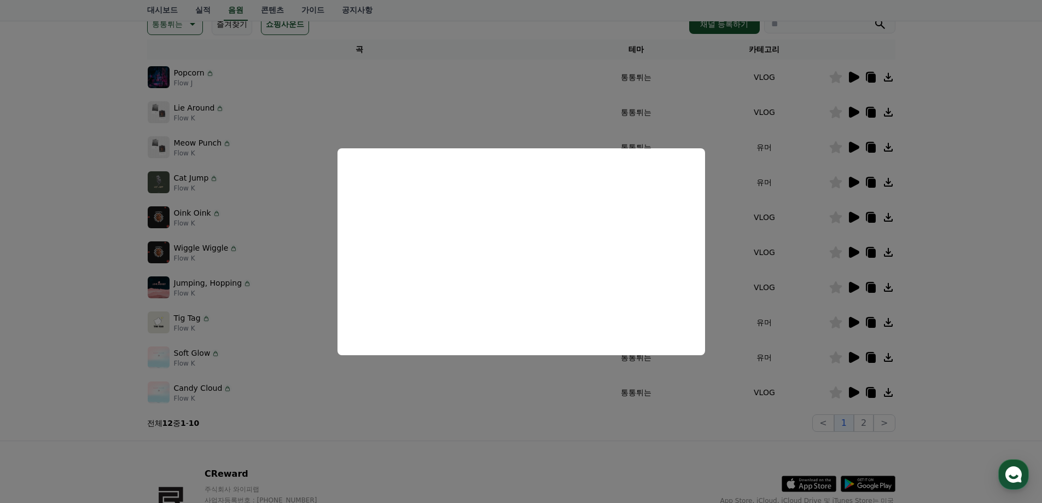
click at [853, 394] on button "close modal" at bounding box center [521, 251] width 1042 height 503
click at [853, 394] on icon at bounding box center [854, 392] width 10 height 11
click at [838, 411] on button "close modal" at bounding box center [521, 251] width 1042 height 503
click at [862, 421] on button "2" at bounding box center [864, 423] width 20 height 18
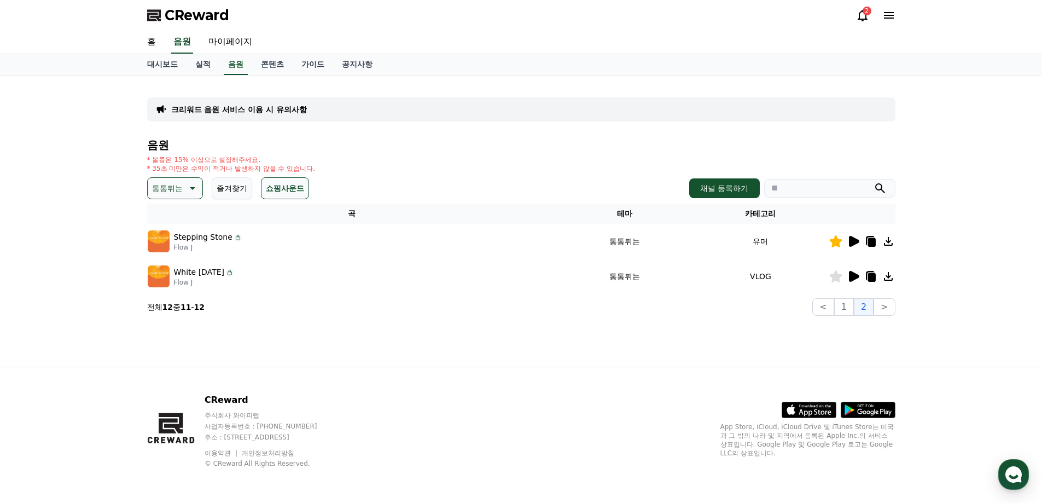
click at [856, 237] on icon at bounding box center [853, 241] width 13 height 13
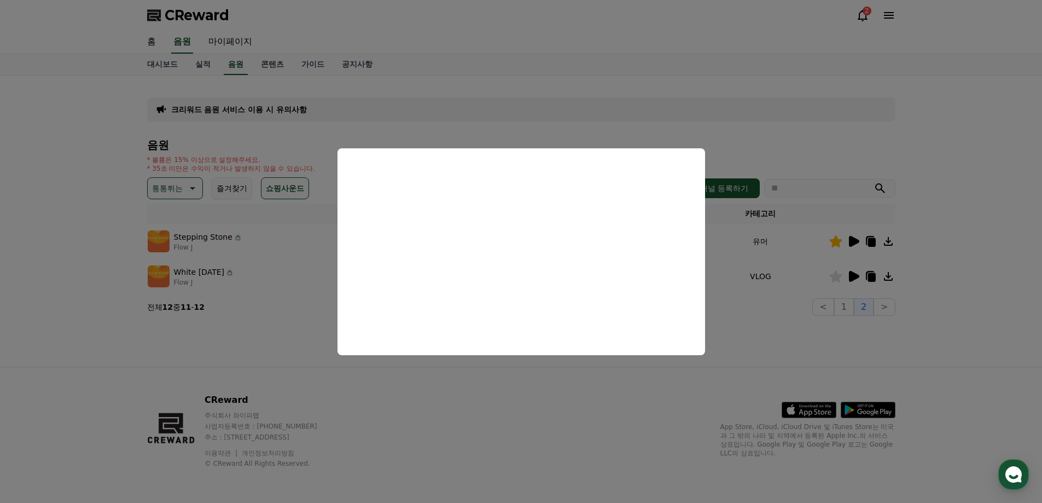
drag, startPoint x: 811, startPoint y: 324, endPoint x: 669, endPoint y: 414, distance: 167.7
click at [732, 370] on button "close modal" at bounding box center [521, 251] width 1042 height 503
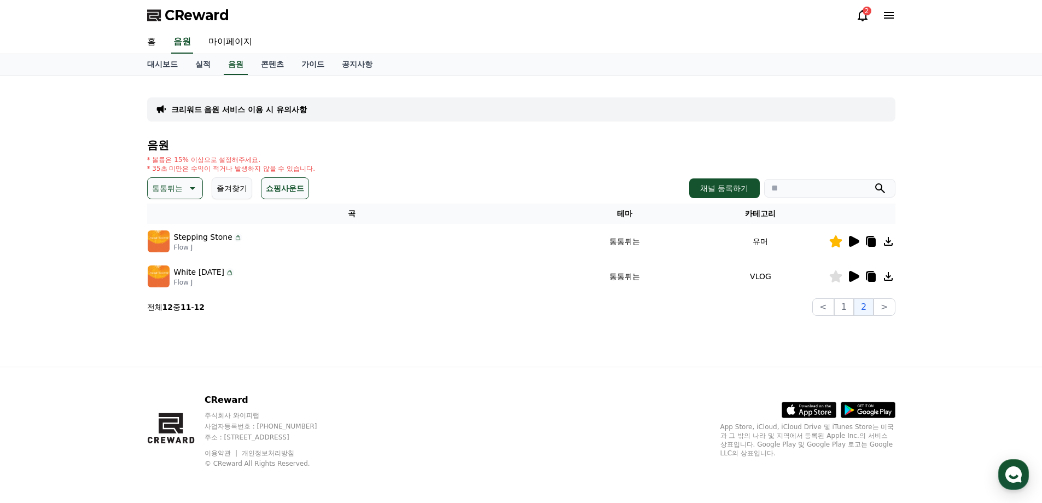
click at [849, 242] on icon at bounding box center [853, 241] width 13 height 13
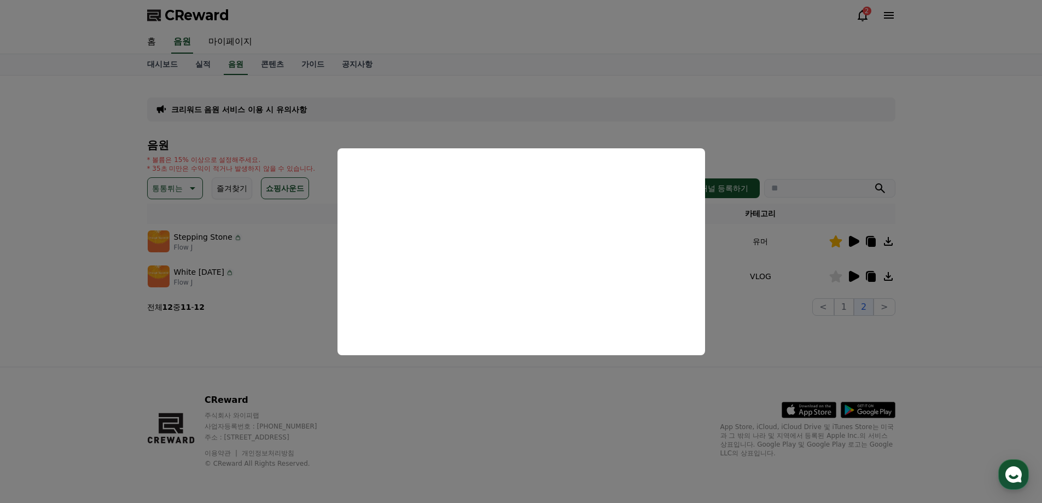
click at [824, 328] on button "close modal" at bounding box center [521, 251] width 1042 height 503
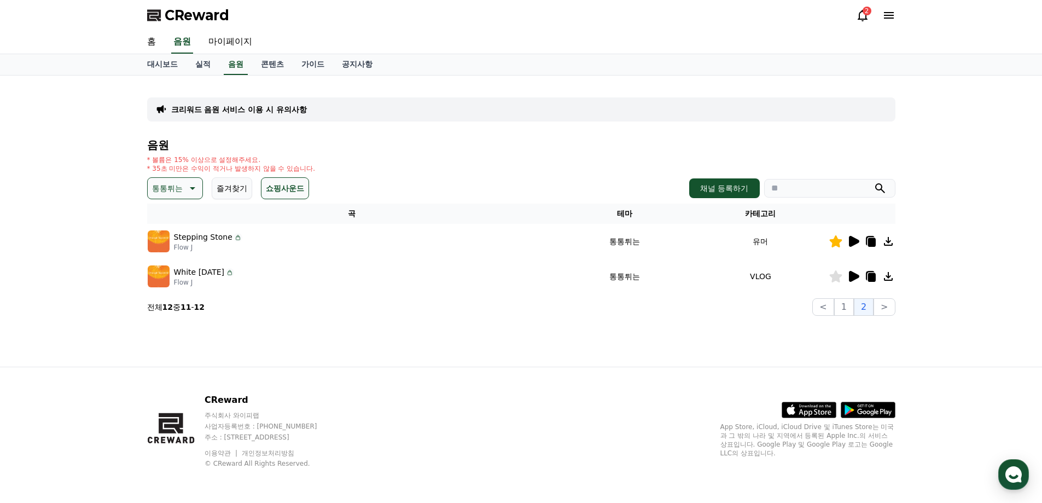
click at [853, 275] on icon at bounding box center [854, 276] width 10 height 11
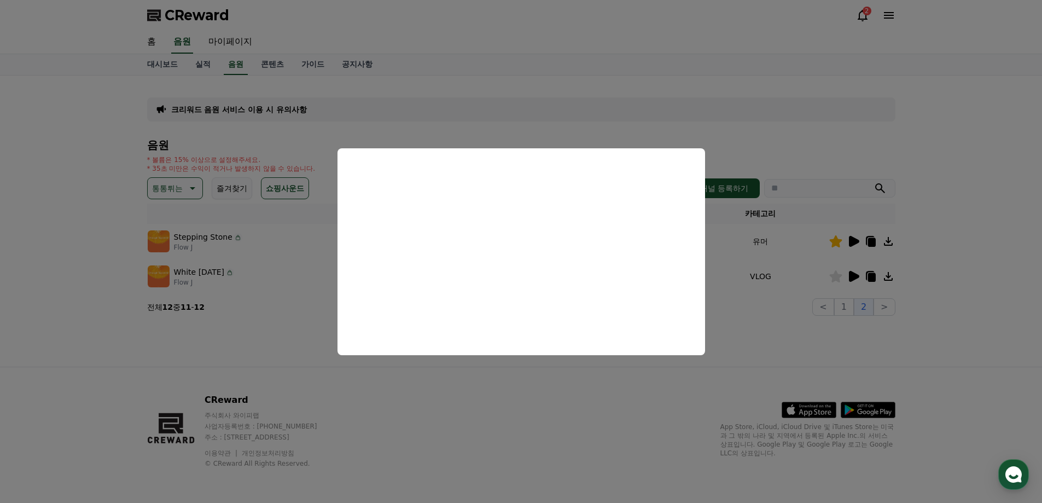
click at [544, 408] on button "close modal" at bounding box center [521, 251] width 1042 height 503
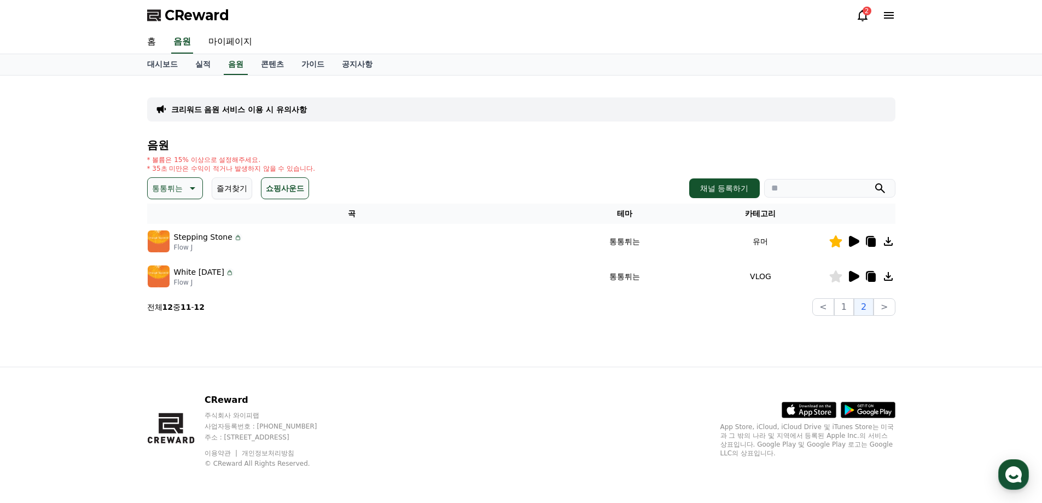
click at [193, 192] on icon at bounding box center [191, 188] width 13 height 13
click at [239, 188] on button "즐겨찾기" at bounding box center [232, 188] width 40 height 22
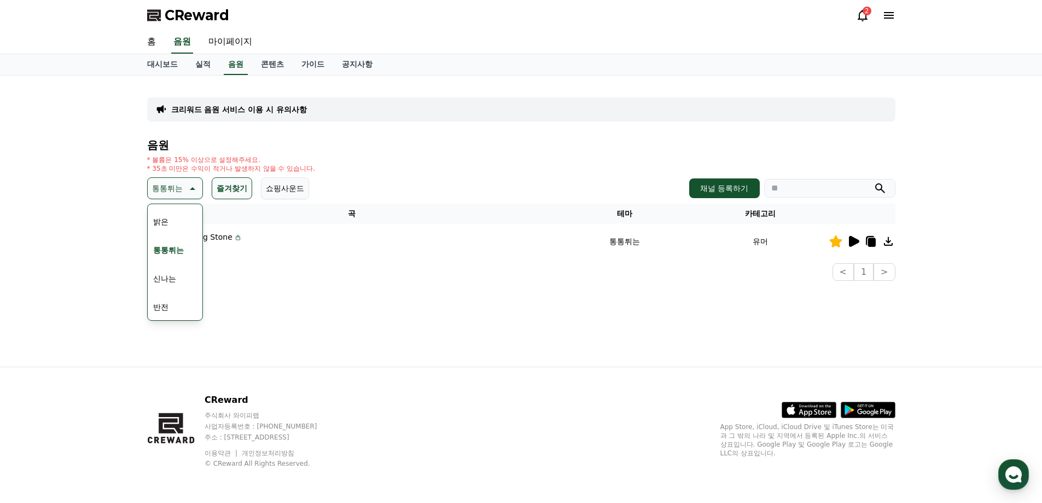
click at [199, 189] on button "통통튀는" at bounding box center [175, 188] width 56 height 22
click at [185, 184] on icon at bounding box center [191, 188] width 13 height 13
click at [170, 210] on button "전체" at bounding box center [161, 217] width 24 height 24
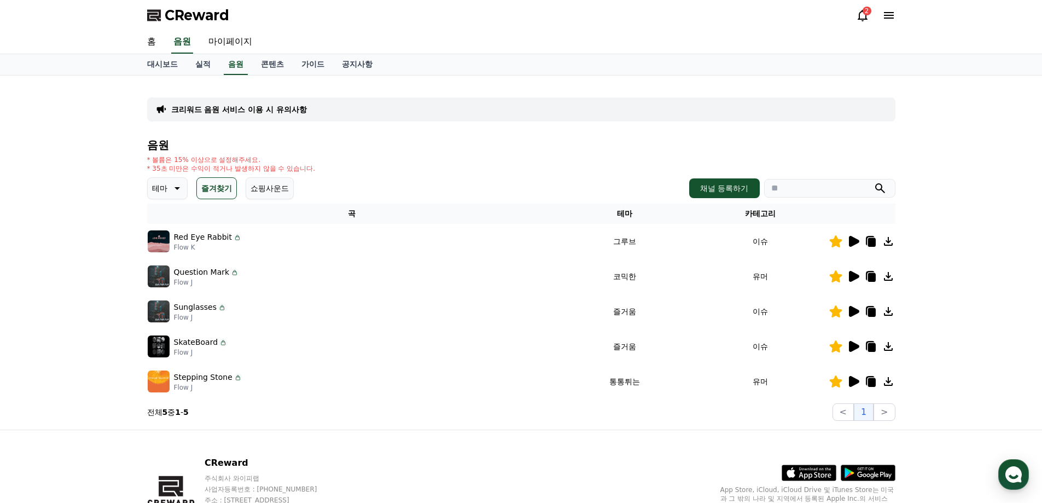
click at [850, 276] on icon at bounding box center [854, 276] width 10 height 11
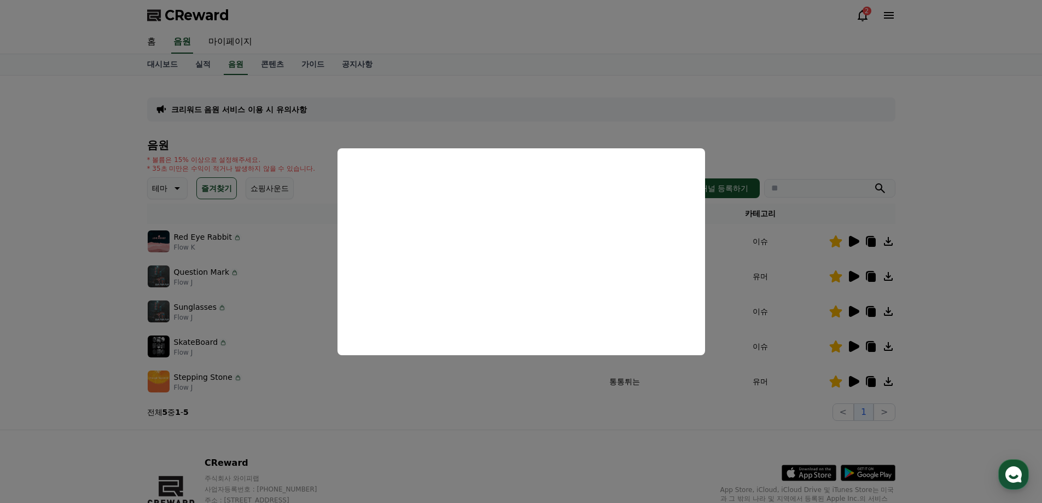
click at [583, 437] on button "close modal" at bounding box center [521, 251] width 1042 height 503
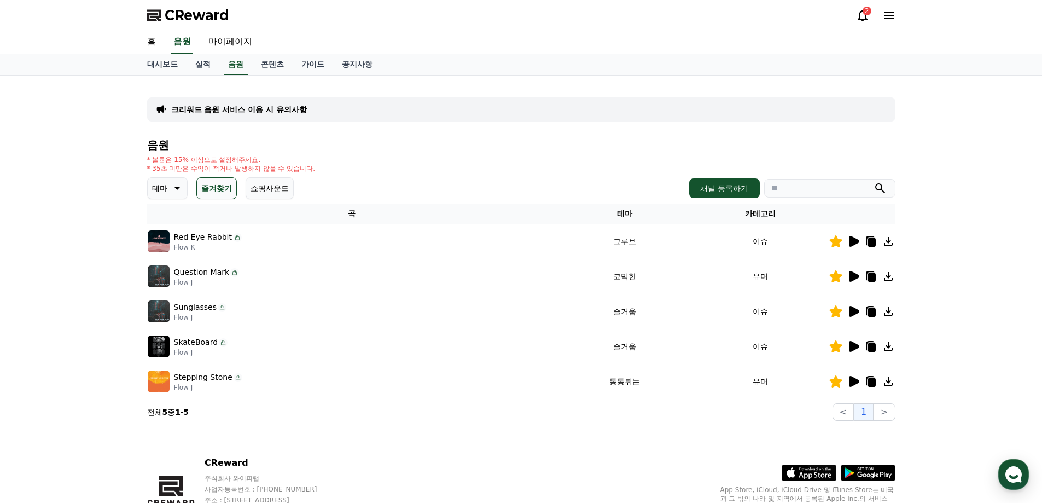
click at [858, 315] on icon at bounding box center [853, 311] width 13 height 13
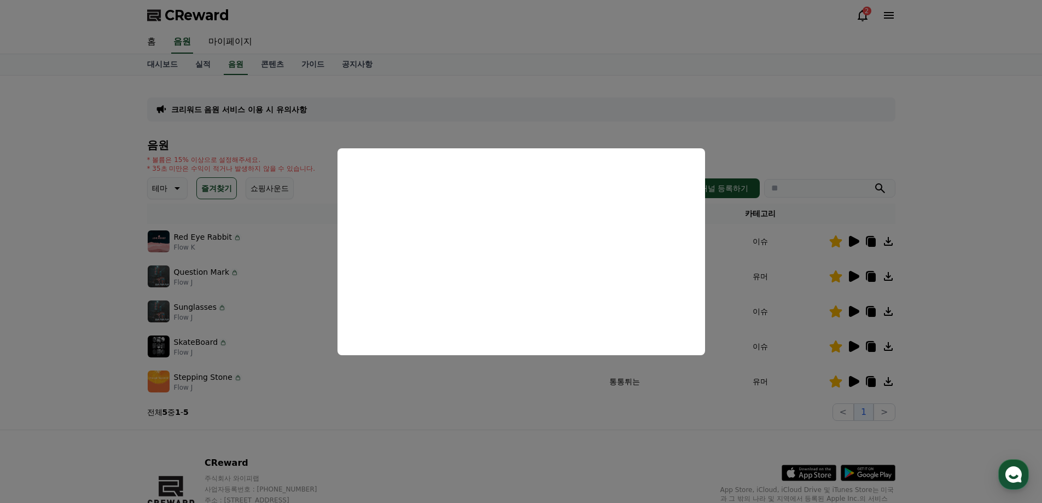
click at [849, 239] on button "close modal" at bounding box center [521, 251] width 1042 height 503
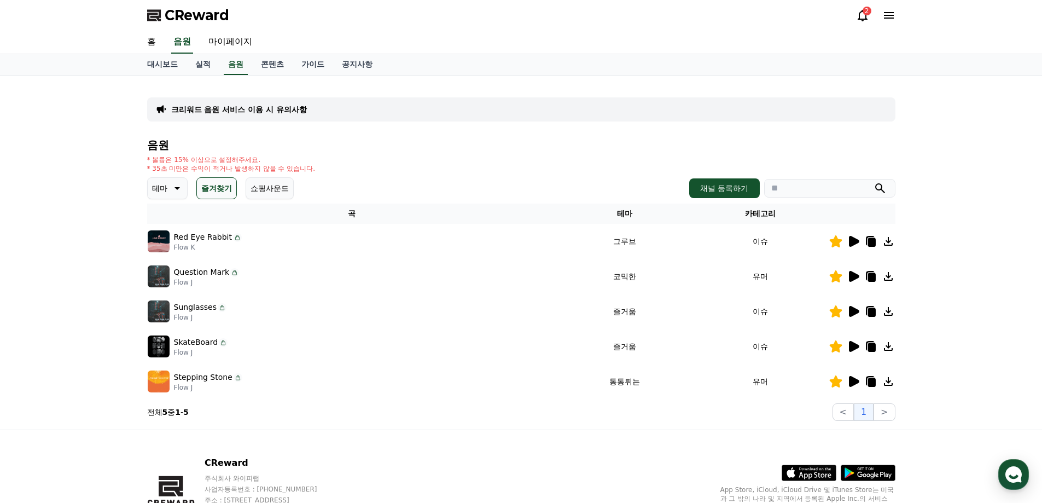
click at [870, 277] on icon at bounding box center [872, 277] width 8 height 9
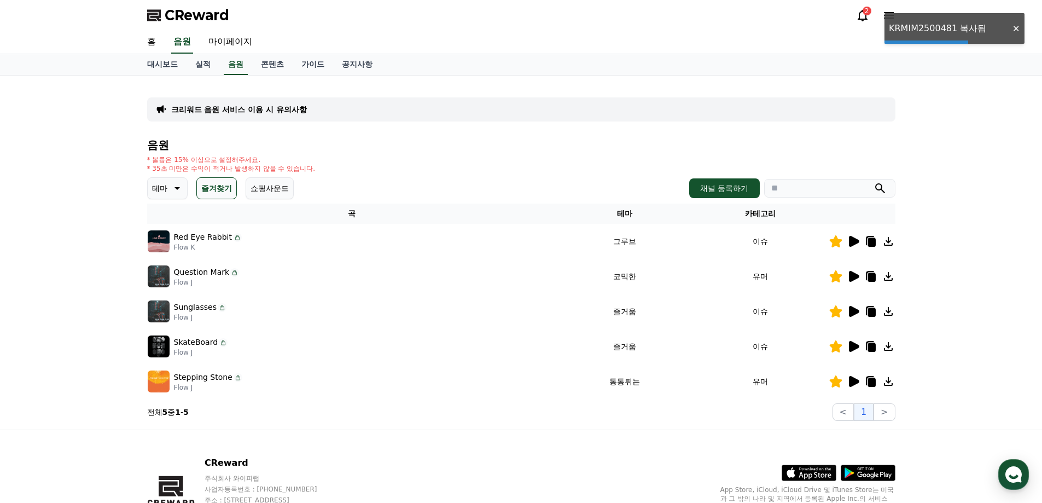
click at [827, 187] on input "search" at bounding box center [829, 188] width 131 height 19
paste input "**********"
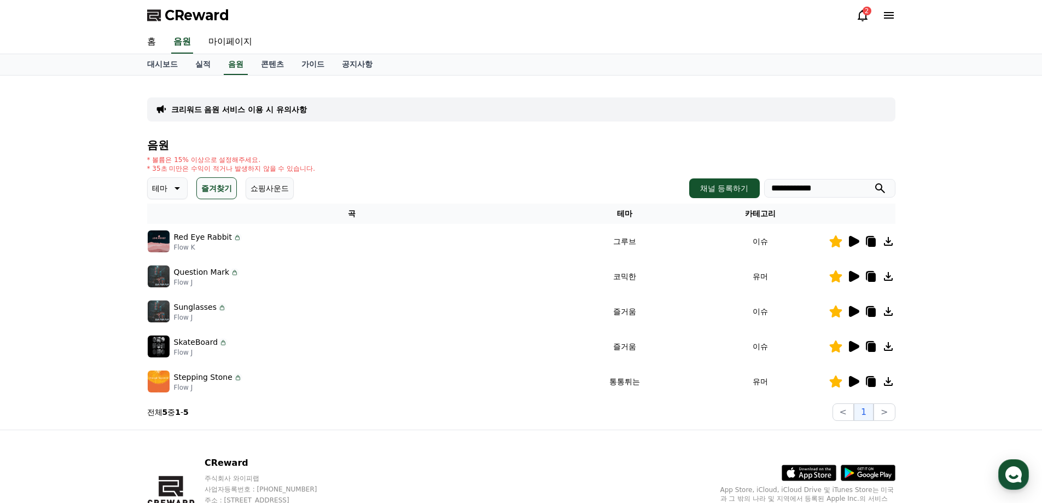
type input "**********"
